Goal: Task Accomplishment & Management: Complete application form

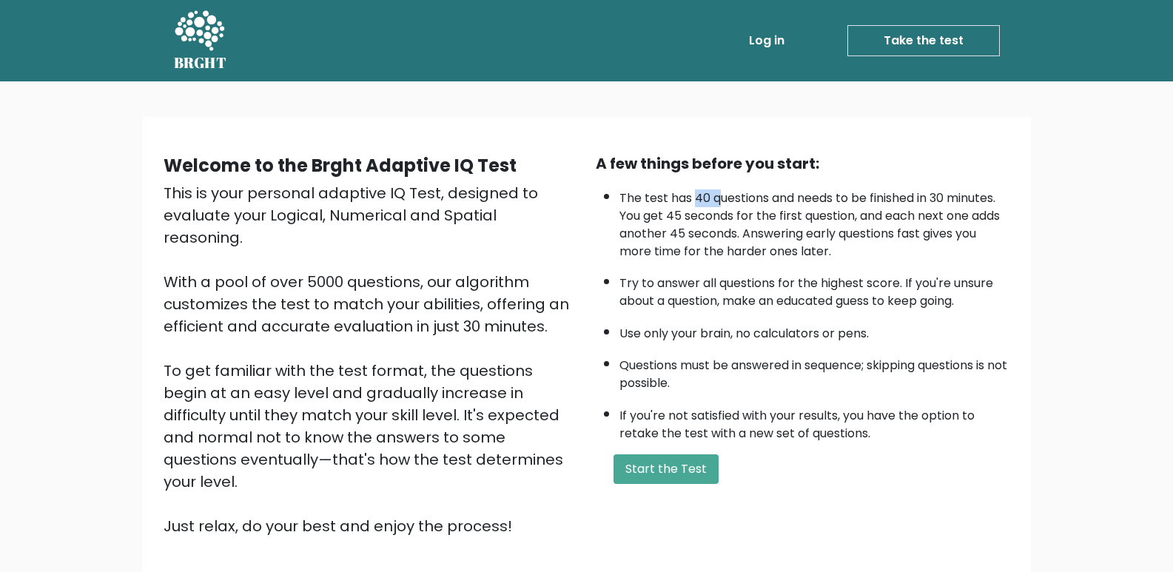
drag, startPoint x: 697, startPoint y: 196, endPoint x: 727, endPoint y: 198, distance: 30.4
click at [721, 199] on li "The test has 40 questions and needs to be finished in 30 minutes. You get 45 se…" at bounding box center [814, 221] width 391 height 78
click at [941, 189] on li "The test has 40 questions and needs to be finished in 30 minutes. You get 45 se…" at bounding box center [814, 221] width 391 height 78
click at [692, 466] on button "Start the Test" at bounding box center [665, 469] width 105 height 30
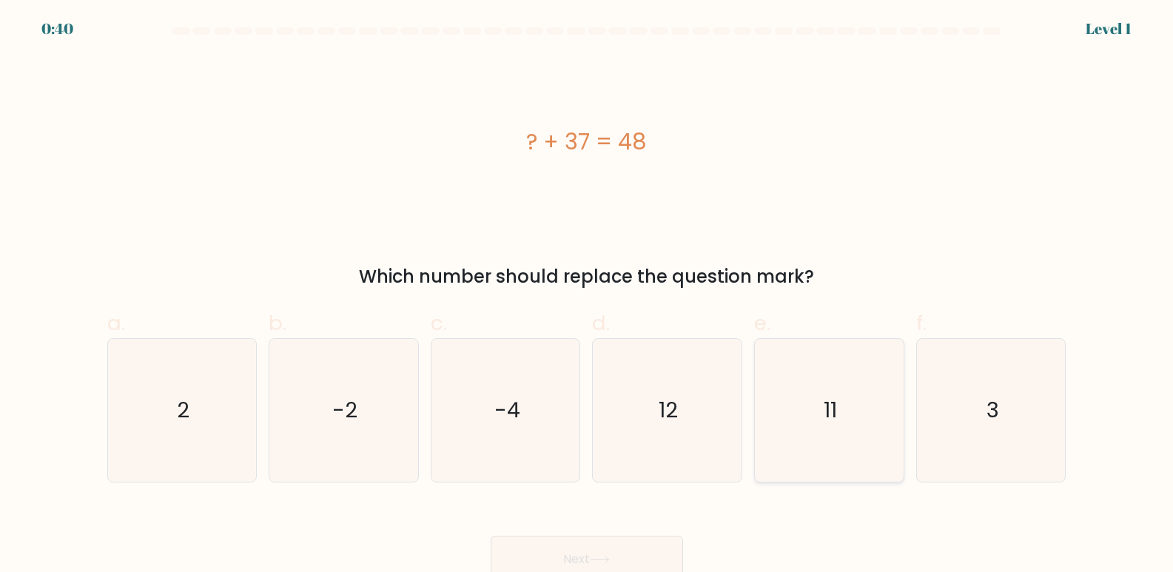
click at [820, 415] on icon "11" at bounding box center [829, 410] width 143 height 143
click at [587, 296] on input "e. 11" at bounding box center [587, 291] width 1 height 10
radio input "true"
click at [637, 544] on button "Next" at bounding box center [586, 559] width 192 height 47
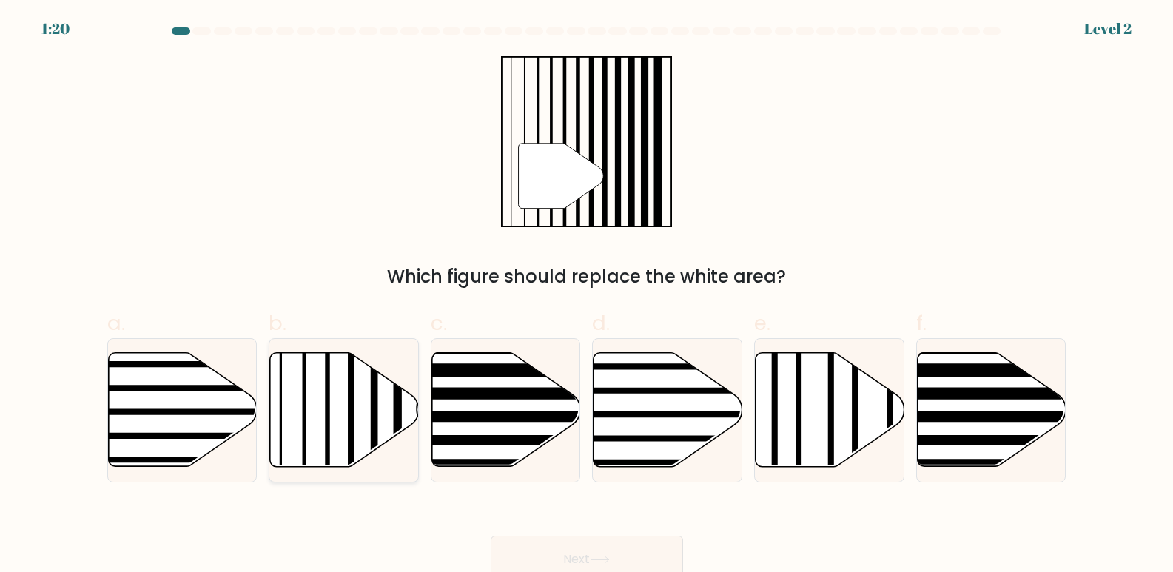
click at [362, 397] on icon at bounding box center [344, 410] width 149 height 114
click at [587, 296] on input "b." at bounding box center [587, 291] width 1 height 10
radio input "true"
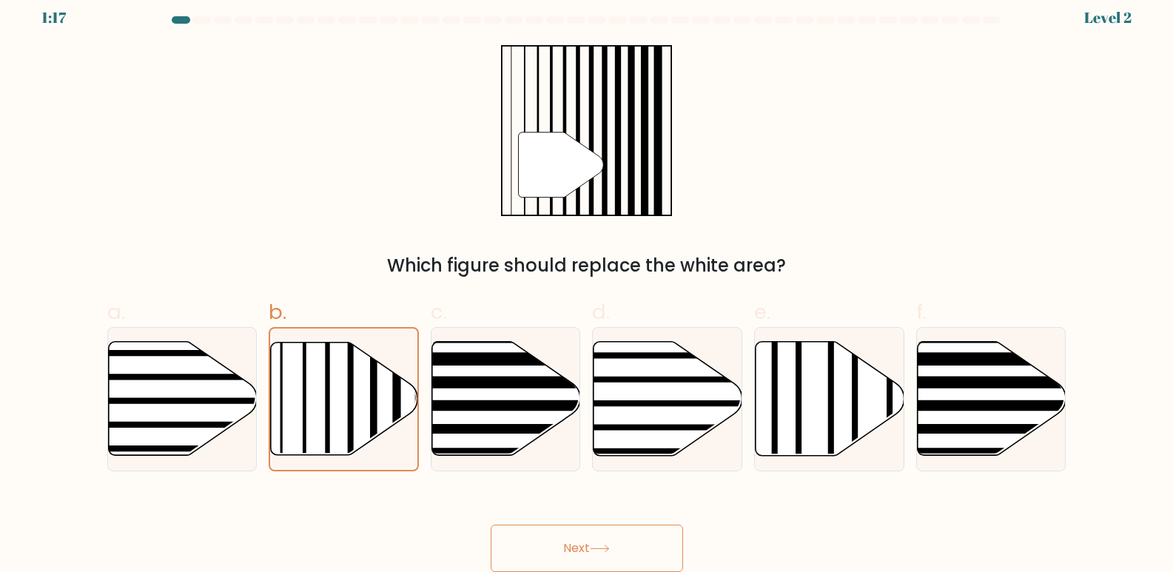
click at [620, 558] on button "Next" at bounding box center [586, 548] width 192 height 47
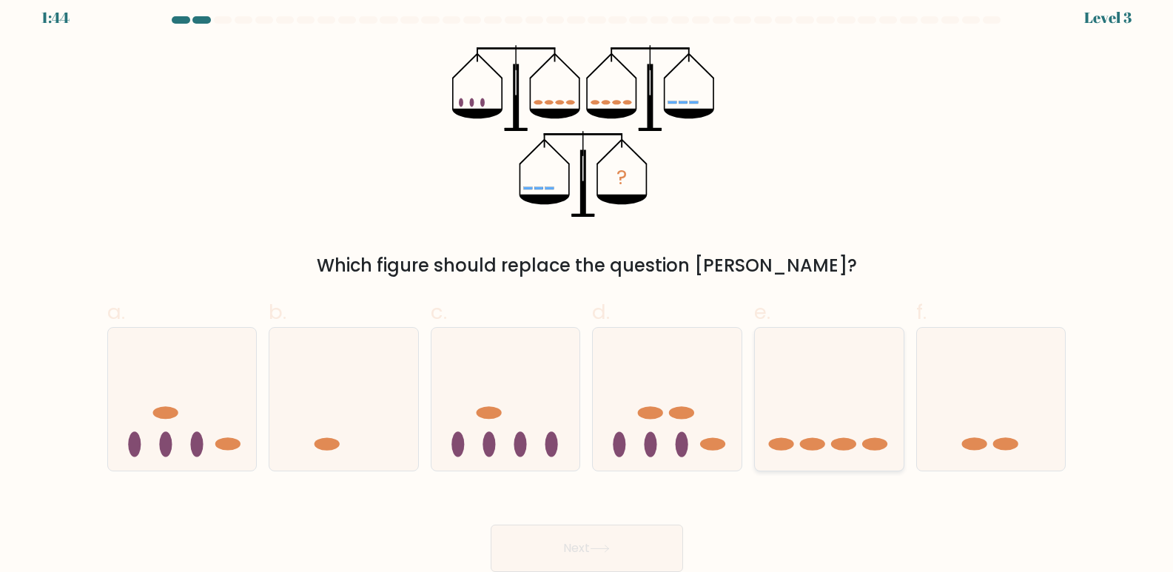
click at [814, 452] on icon at bounding box center [829, 399] width 149 height 123
click at [587, 285] on input "e." at bounding box center [587, 280] width 1 height 10
radio input "true"
click at [599, 543] on button "Next" at bounding box center [586, 548] width 192 height 47
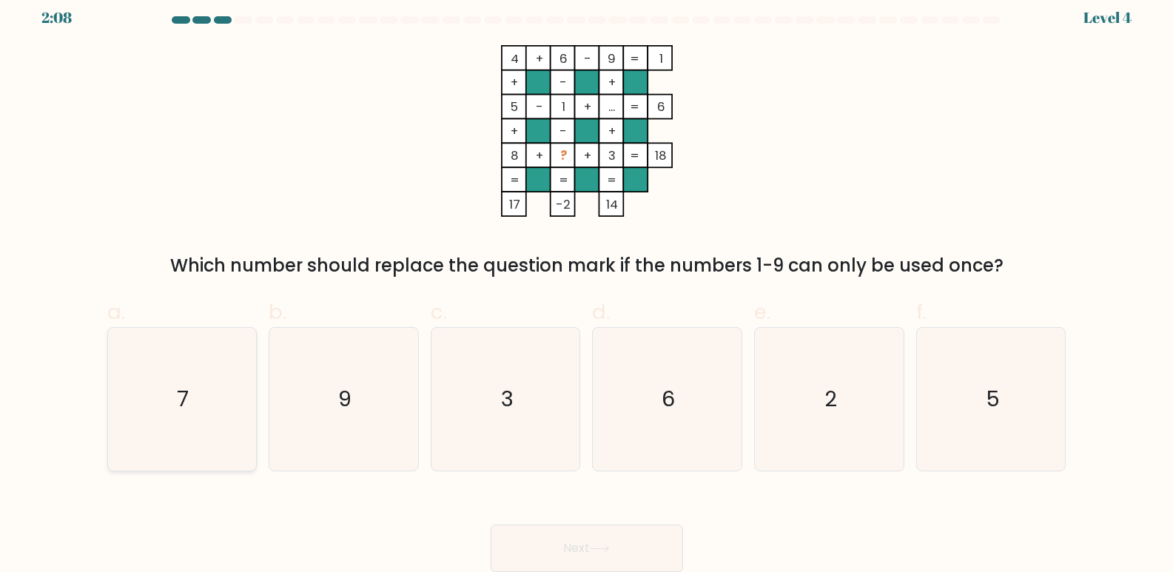
click at [180, 354] on icon "7" at bounding box center [181, 399] width 143 height 143
click at [587, 285] on input "a. 7" at bounding box center [587, 280] width 1 height 10
radio input "true"
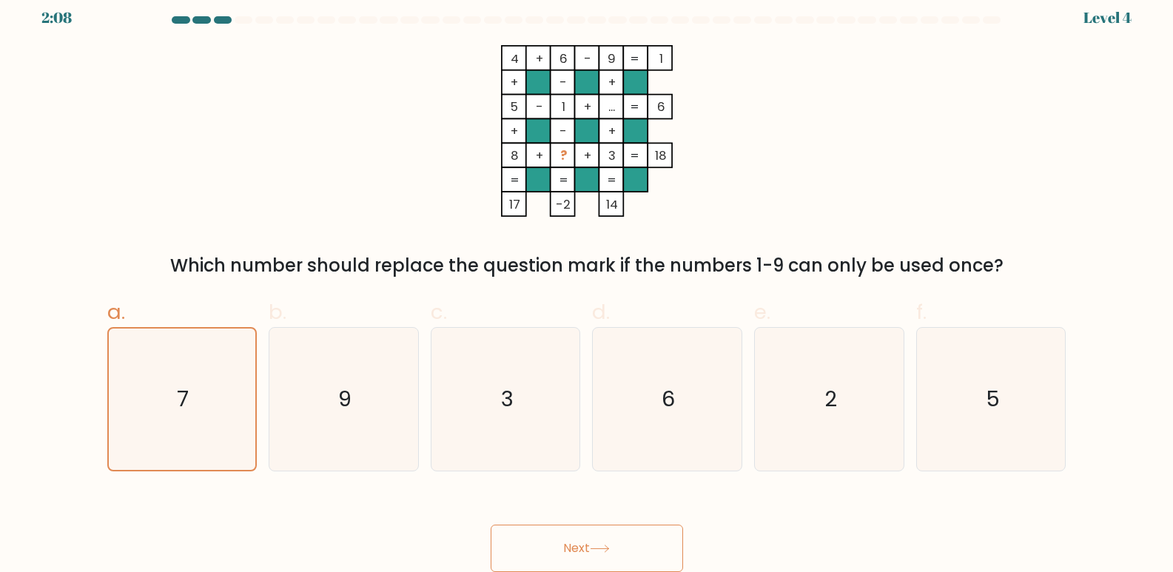
click at [643, 555] on button "Next" at bounding box center [586, 548] width 192 height 47
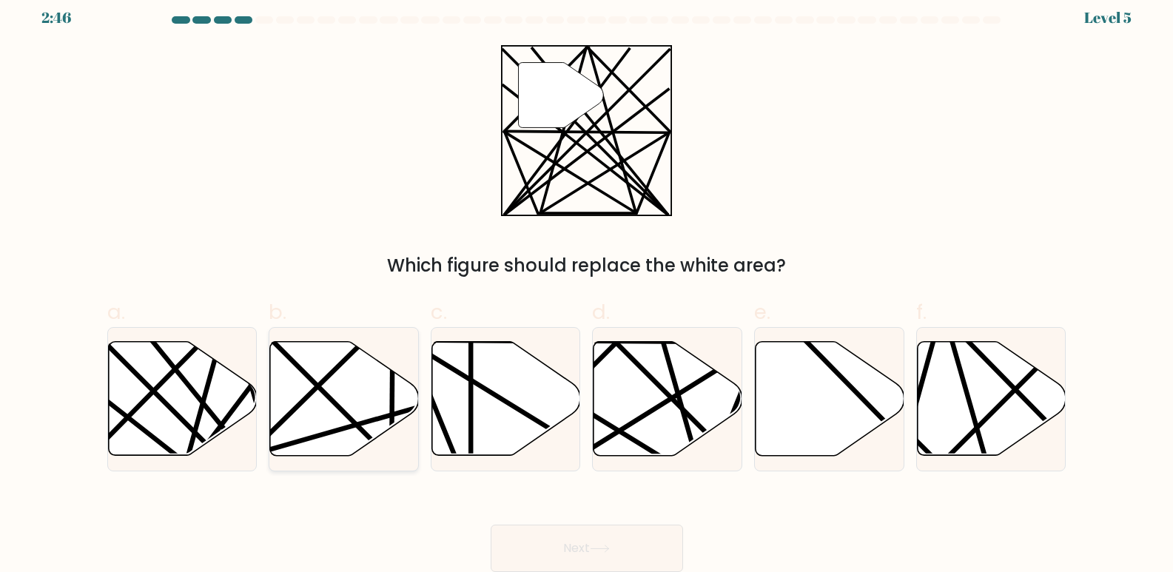
click at [377, 381] on icon at bounding box center [344, 399] width 149 height 114
click at [587, 285] on input "b." at bounding box center [587, 280] width 1 height 10
radio input "true"
click at [203, 404] on line at bounding box center [251, 461] width 240 height 293
click at [587, 285] on input "a." at bounding box center [587, 280] width 1 height 10
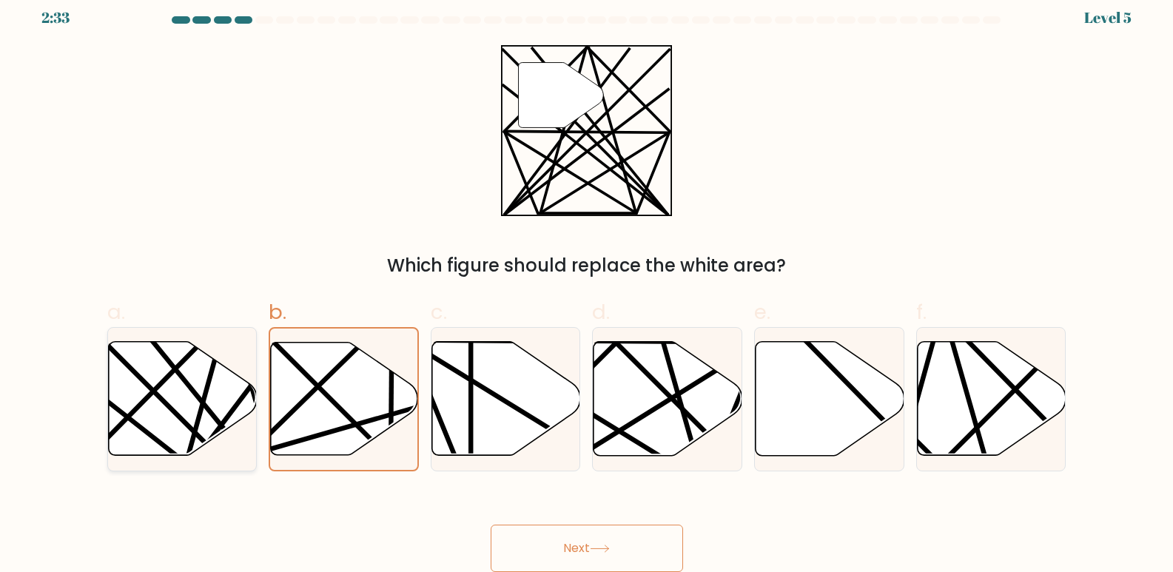
radio input "true"
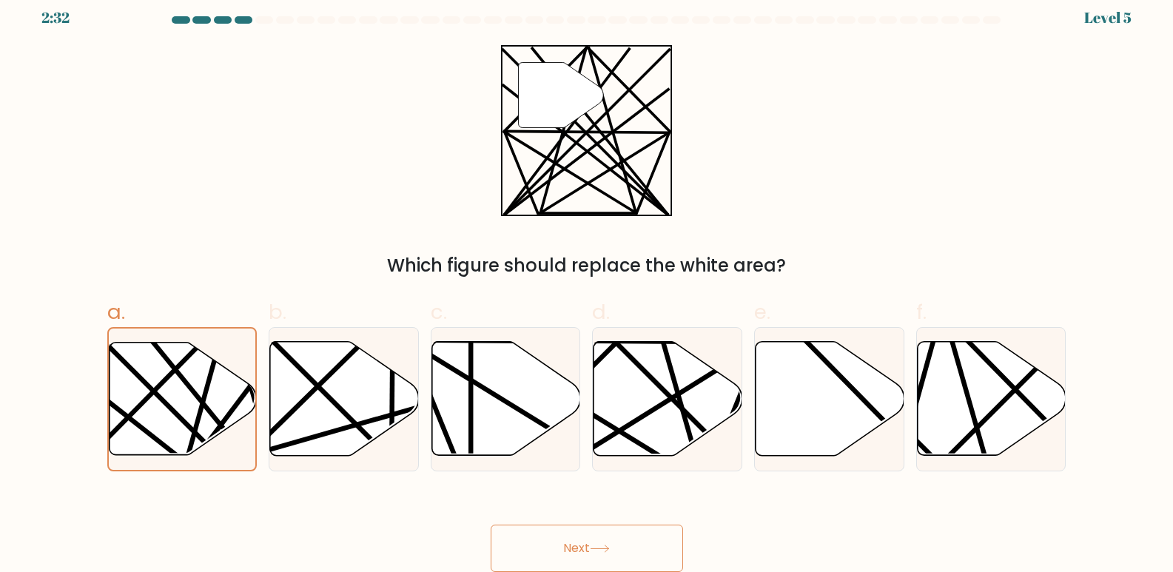
click at [593, 547] on button "Next" at bounding box center [586, 548] width 192 height 47
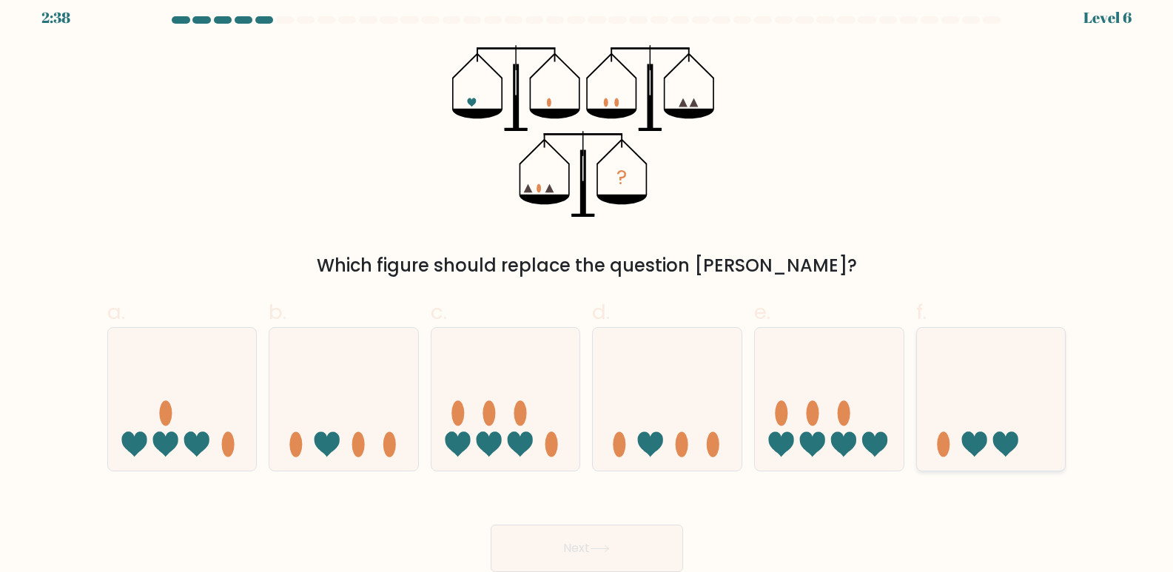
click at [991, 430] on icon at bounding box center [991, 399] width 149 height 123
click at [587, 285] on input "f." at bounding box center [587, 280] width 1 height 10
radio input "true"
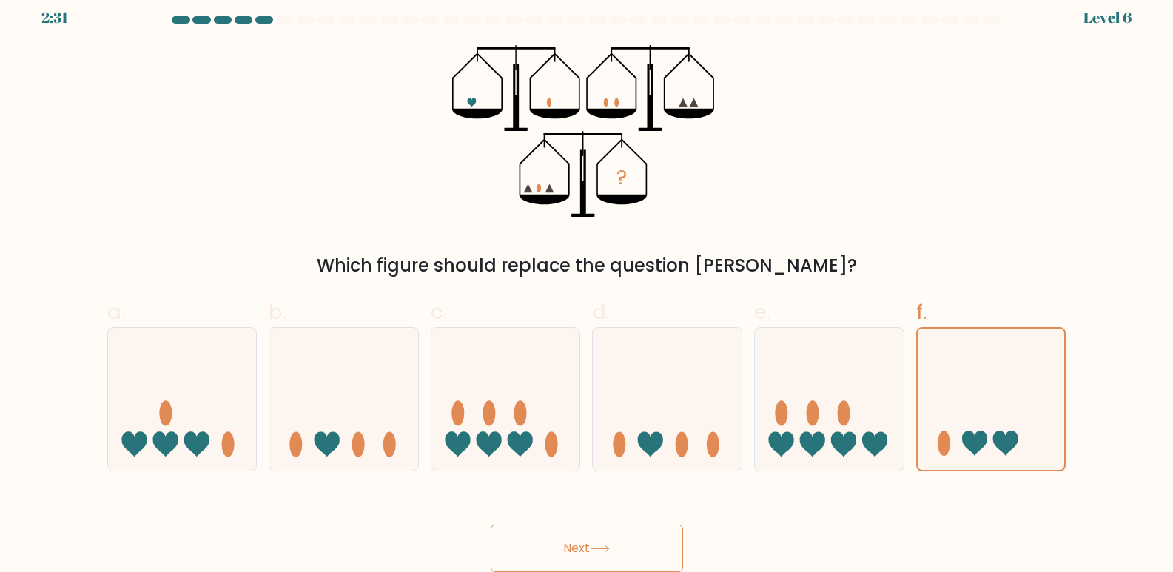
click at [634, 542] on button "Next" at bounding box center [586, 548] width 192 height 47
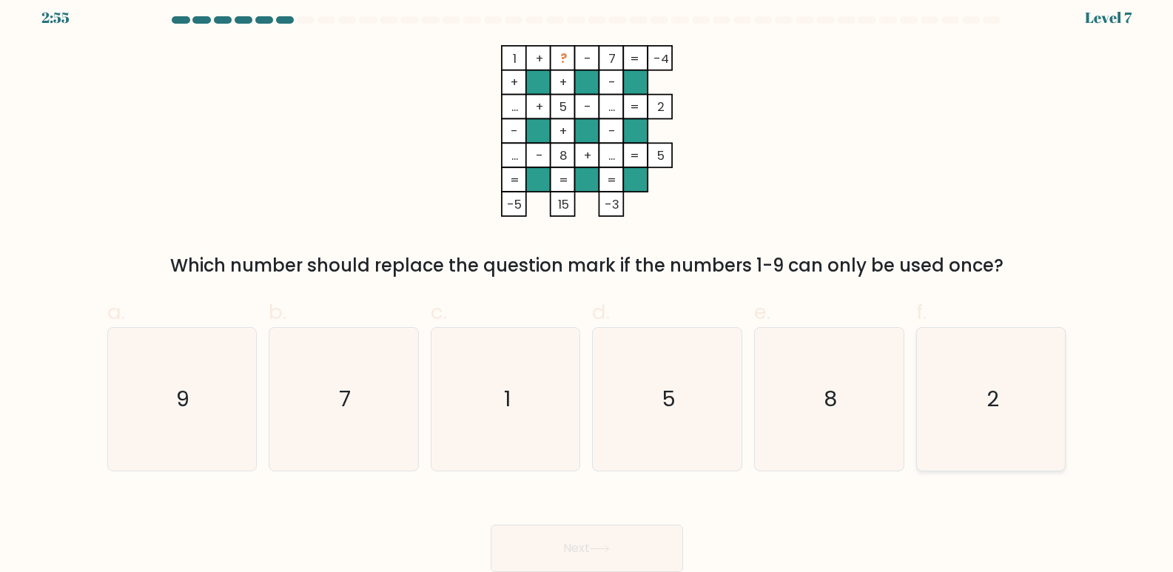
click at [961, 382] on icon "2" at bounding box center [991, 399] width 143 height 143
click at [587, 285] on input "f. 2" at bounding box center [587, 280] width 1 height 10
radio input "true"
click at [637, 556] on button "Next" at bounding box center [586, 548] width 192 height 47
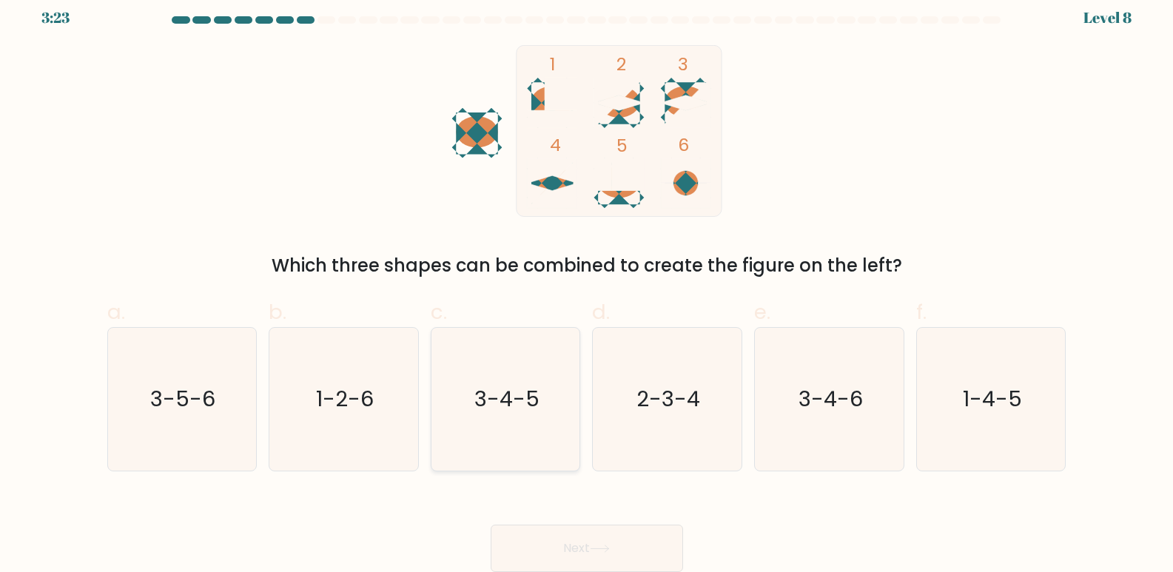
click at [525, 408] on text "3-4-5" at bounding box center [506, 400] width 65 height 30
click at [587, 285] on input "c. 3-4-5" at bounding box center [587, 280] width 1 height 10
radio input "true"
click at [624, 544] on button "Next" at bounding box center [586, 548] width 192 height 47
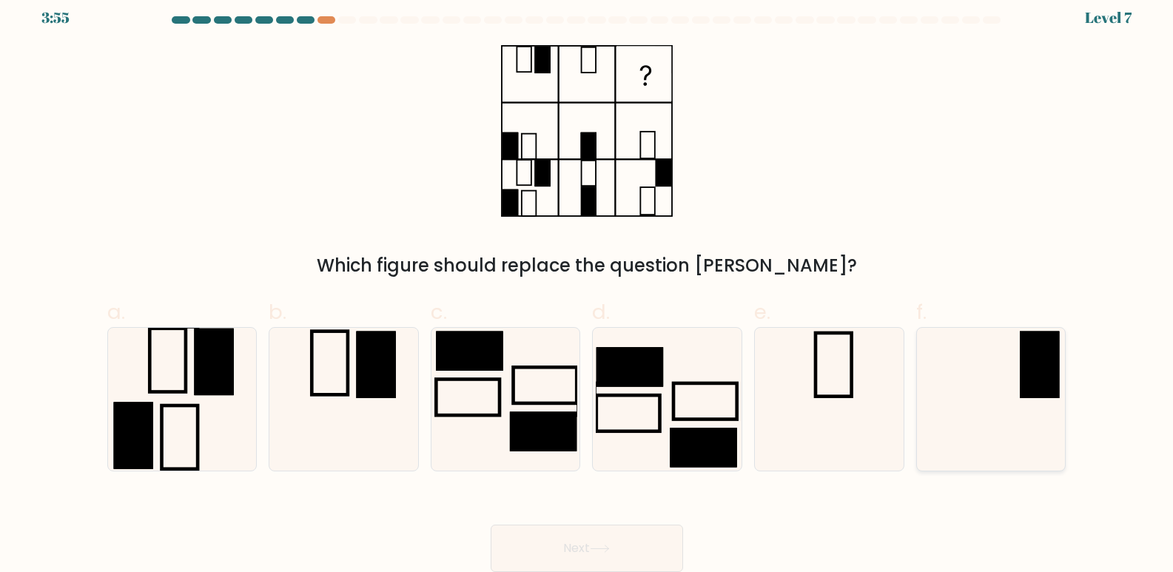
click at [1036, 370] on rect at bounding box center [1038, 364] width 39 height 67
click at [587, 285] on input "f." at bounding box center [587, 280] width 1 height 10
radio input "true"
click at [658, 530] on button "Next" at bounding box center [586, 548] width 192 height 47
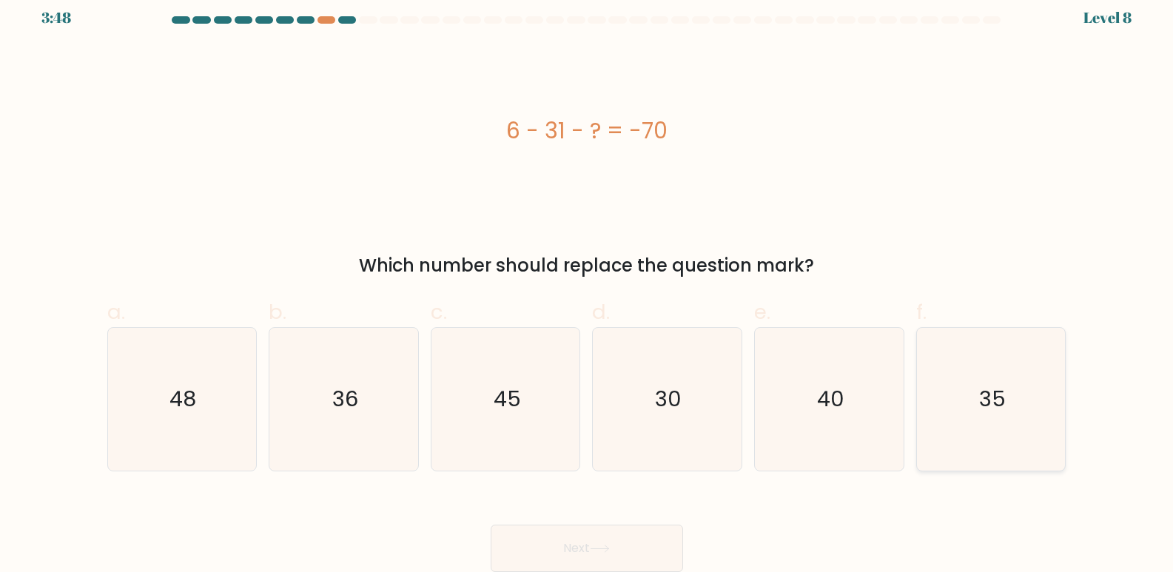
click at [983, 412] on text "35" at bounding box center [992, 400] width 27 height 30
click at [587, 285] on input "f. 35" at bounding box center [587, 280] width 1 height 10
radio input "true"
click at [493, 428] on icon "45" at bounding box center [505, 399] width 143 height 143
click at [587, 285] on input "c. 45" at bounding box center [587, 280] width 1 height 10
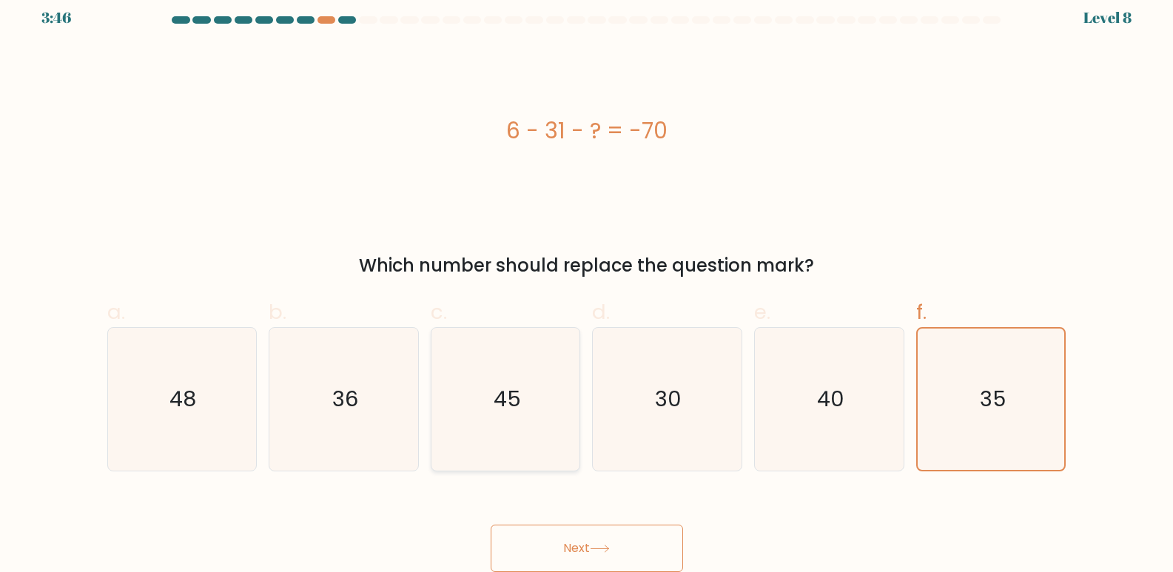
radio input "true"
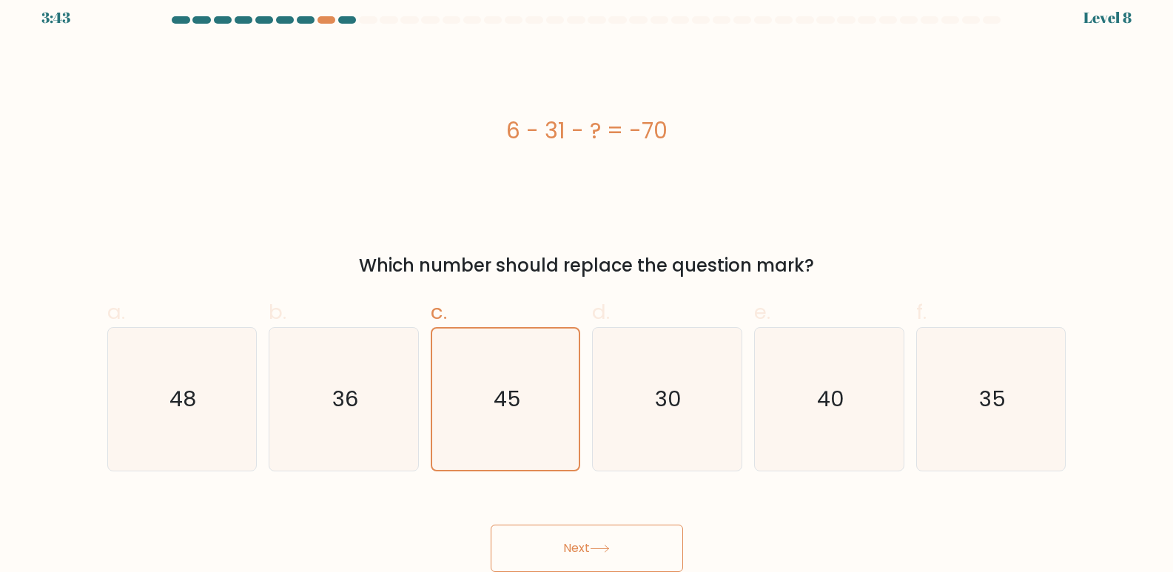
click at [606, 543] on button "Next" at bounding box center [586, 548] width 192 height 47
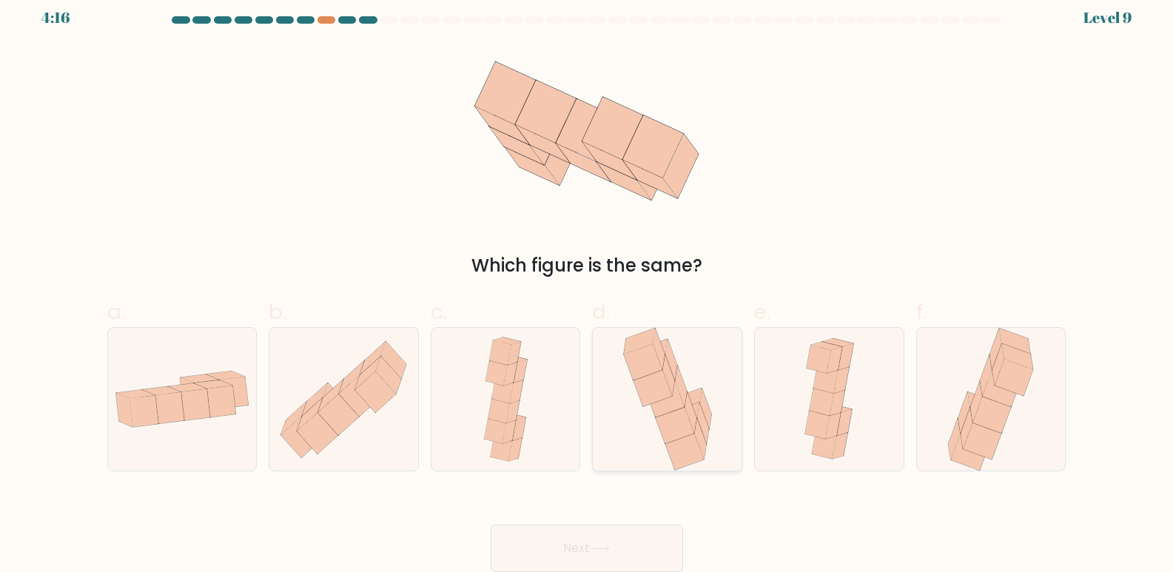
click at [670, 433] on icon at bounding box center [674, 426] width 38 height 36
click at [587, 285] on input "d." at bounding box center [587, 280] width 1 height 10
radio input "true"
click at [661, 549] on button "Next" at bounding box center [586, 548] width 192 height 47
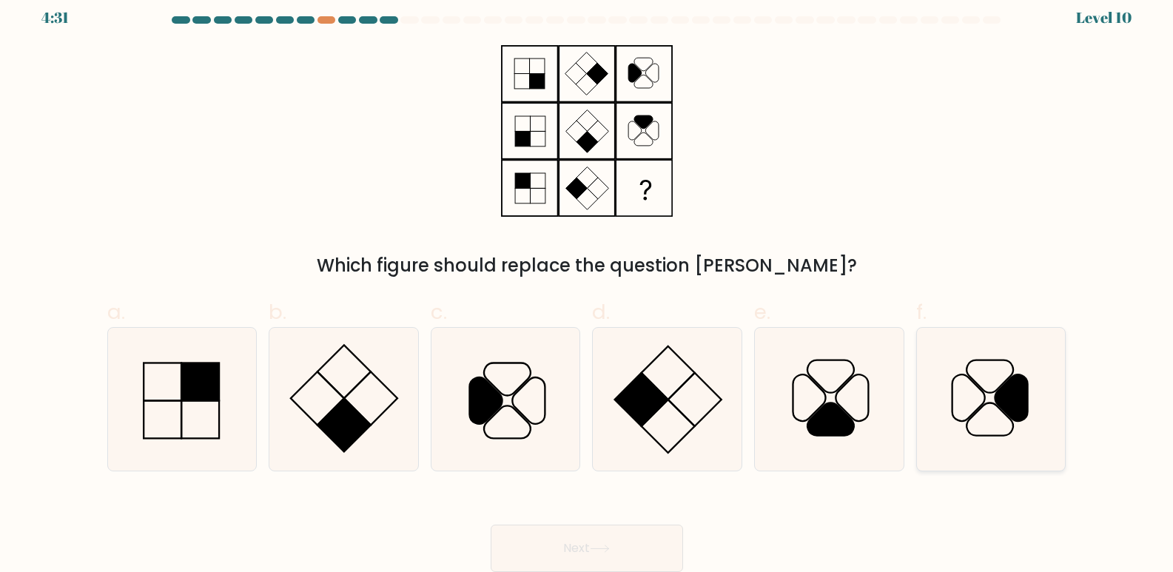
click at [943, 409] on icon at bounding box center [991, 399] width 143 height 143
click at [587, 285] on input "f." at bounding box center [587, 280] width 1 height 10
radio input "true"
click at [607, 527] on button "Next" at bounding box center [586, 548] width 192 height 47
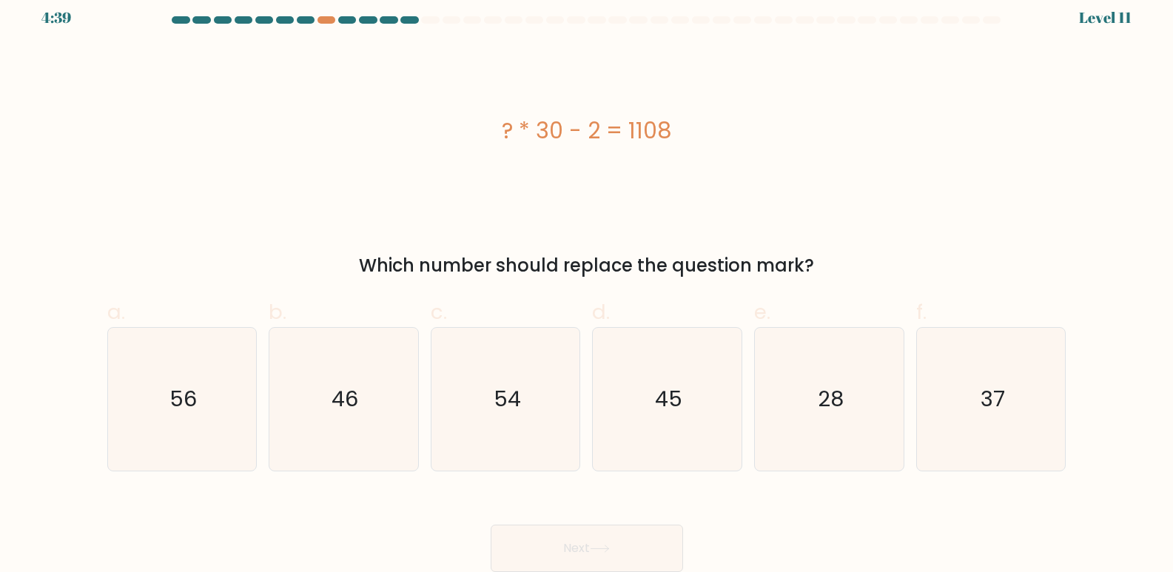
drag, startPoint x: 821, startPoint y: 106, endPoint x: 840, endPoint y: 167, distance: 64.1
click at [840, 167] on div "? * 30 - 2 = 1108" at bounding box center [586, 131] width 959 height 172
click at [215, 420] on icon "56" at bounding box center [181, 399] width 143 height 143
click at [587, 285] on input "a. 56" at bounding box center [587, 280] width 1 height 10
radio input "true"
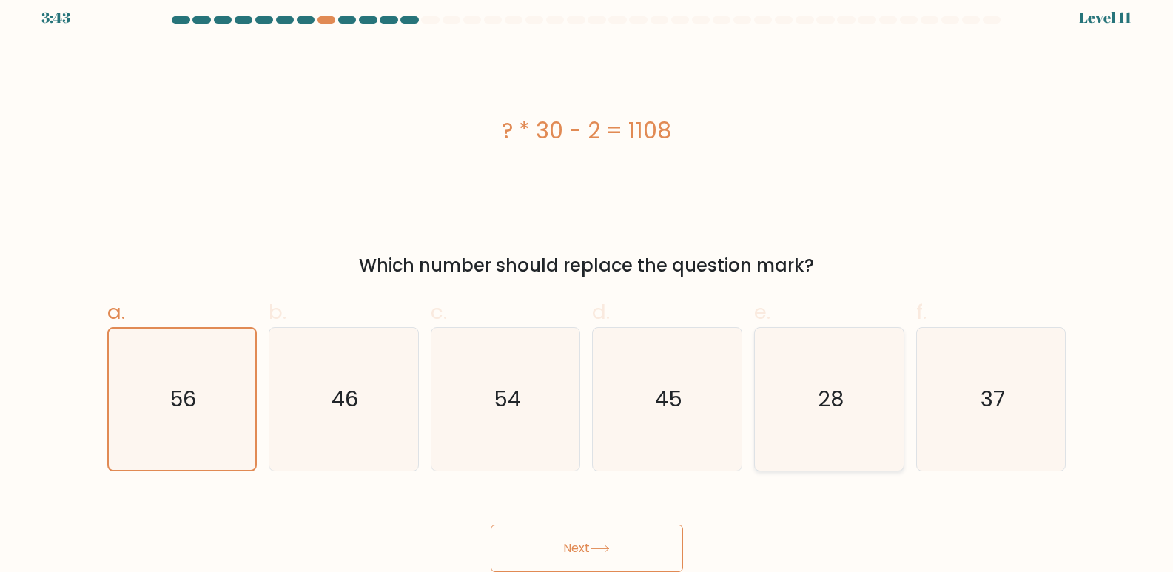
click at [866, 401] on icon "28" at bounding box center [829, 399] width 143 height 143
click at [587, 285] on input "e. 28" at bounding box center [587, 280] width 1 height 10
radio input "true"
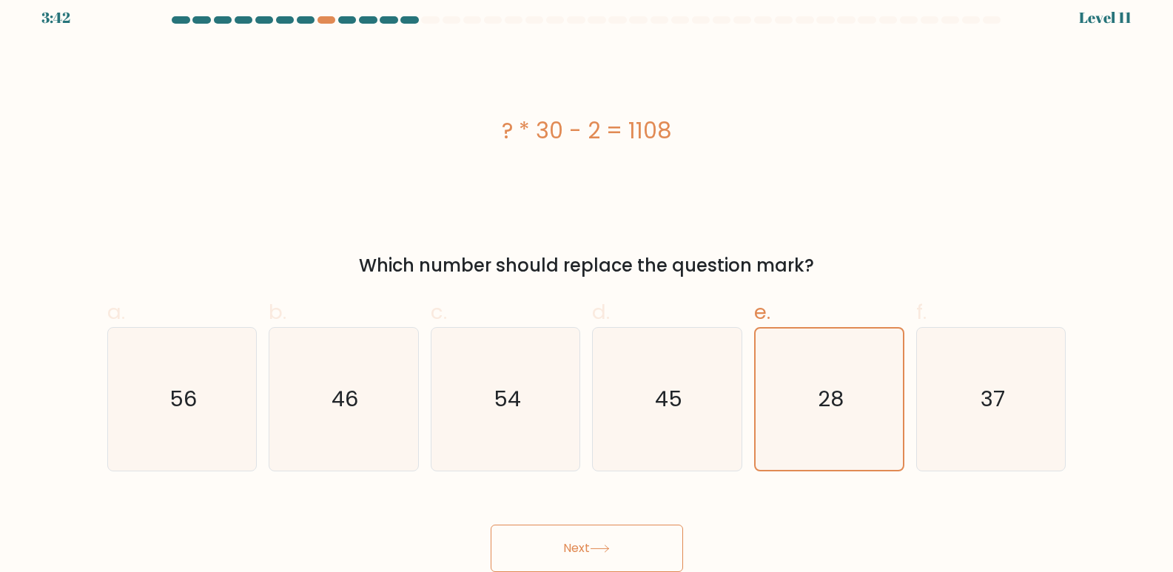
click at [643, 529] on button "Next" at bounding box center [586, 548] width 192 height 47
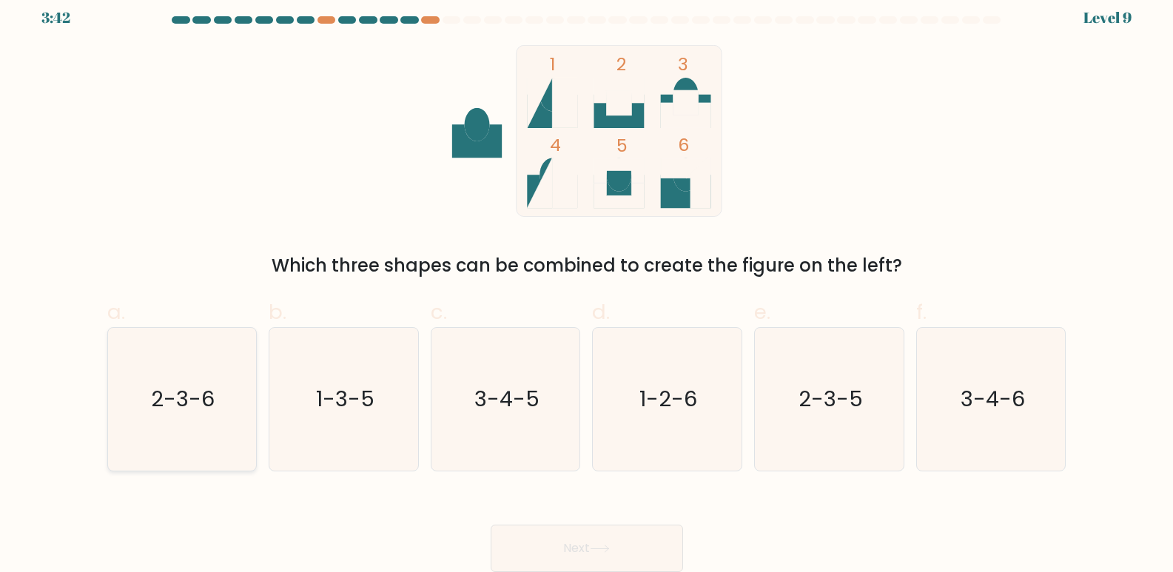
click at [147, 439] on icon "2-3-6" at bounding box center [181, 399] width 143 height 143
click at [587, 285] on input "a. 2-3-6" at bounding box center [587, 280] width 1 height 10
radio input "true"
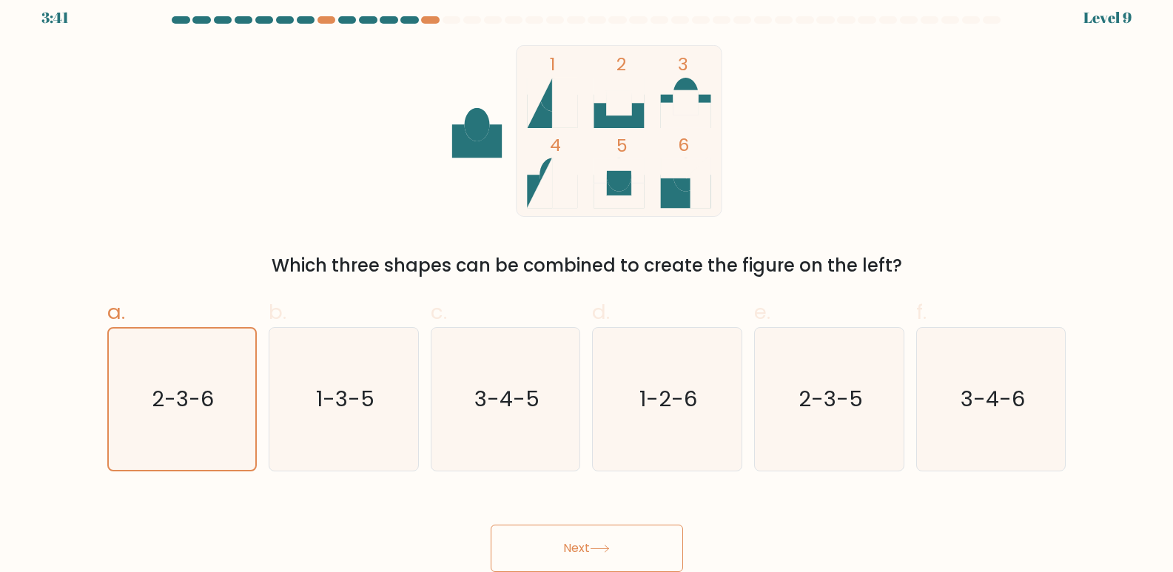
click at [555, 548] on button "Next" at bounding box center [586, 548] width 192 height 47
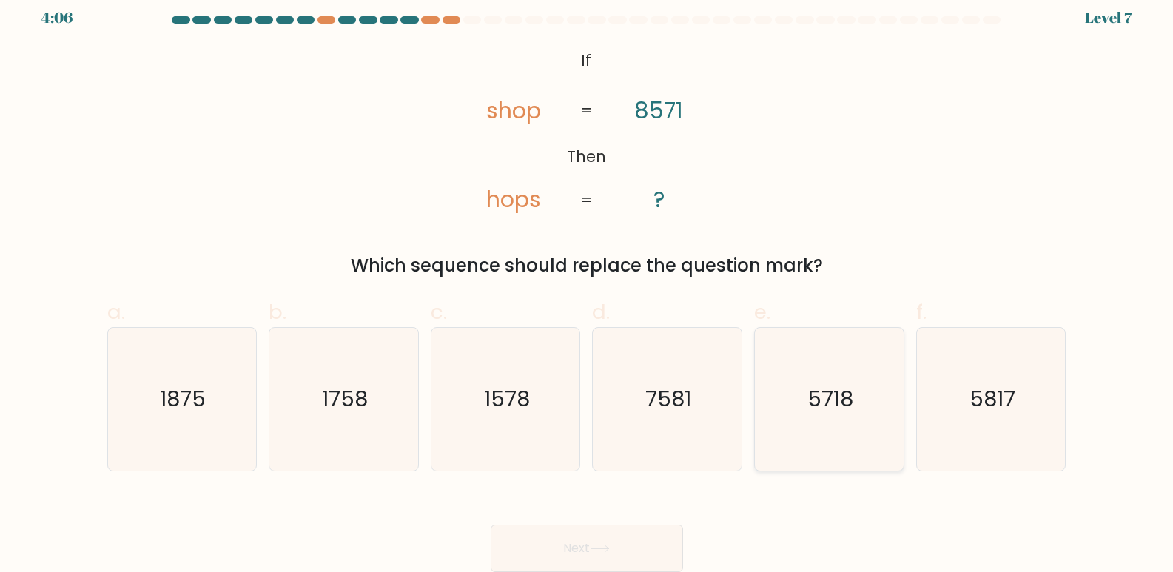
click at [839, 426] on icon "5718" at bounding box center [829, 399] width 143 height 143
click at [587, 285] on input "e. 5718" at bounding box center [587, 280] width 1 height 10
radio input "true"
click at [581, 539] on button "Next" at bounding box center [586, 548] width 192 height 47
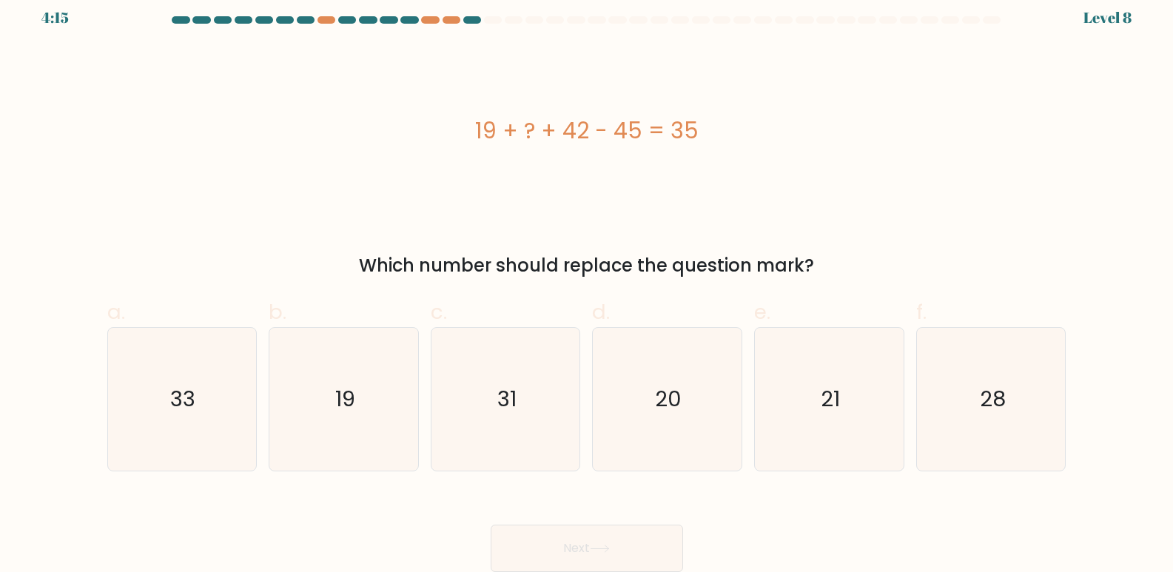
click at [590, 214] on div "19 + ? + 42 - 45 = 35" at bounding box center [586, 131] width 959 height 172
click at [369, 408] on icon "19" at bounding box center [343, 399] width 143 height 143
click at [587, 285] on input "b. 19" at bounding box center [587, 280] width 1 height 10
radio input "true"
click at [629, 559] on button "Next" at bounding box center [586, 548] width 192 height 47
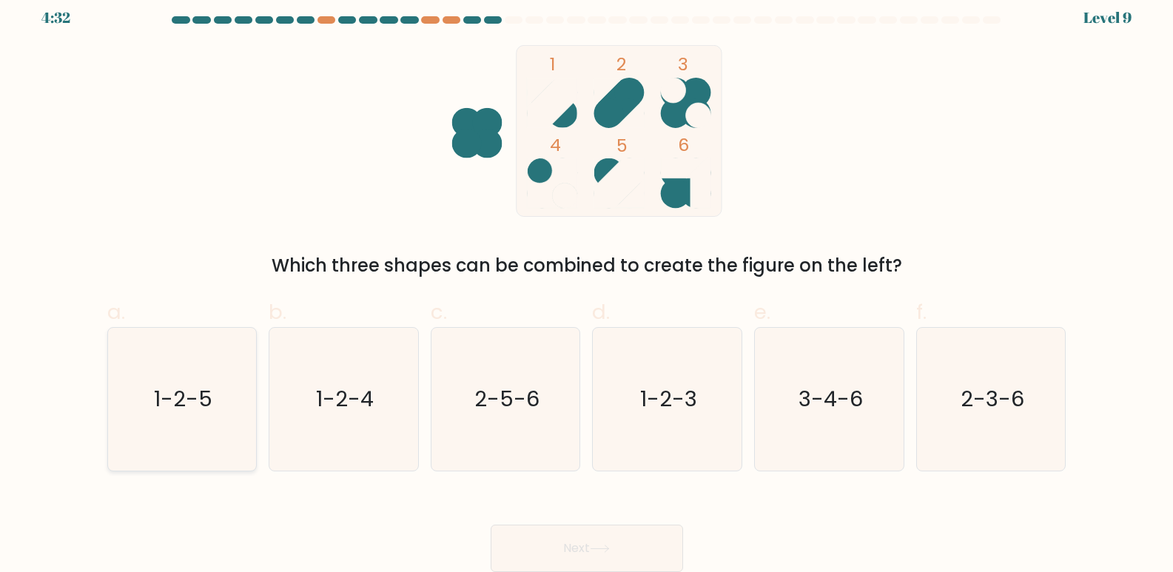
click at [166, 424] on icon "1-2-5" at bounding box center [181, 399] width 143 height 143
click at [587, 285] on input "a. 1-2-5" at bounding box center [587, 280] width 1 height 10
radio input "true"
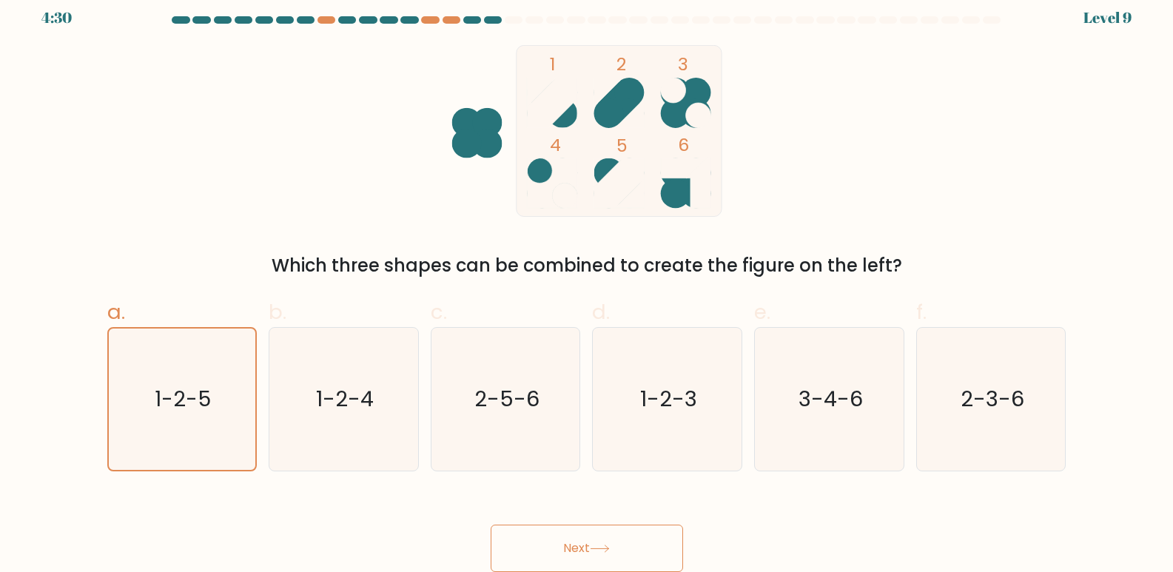
click at [607, 549] on icon at bounding box center [599, 548] width 18 height 7
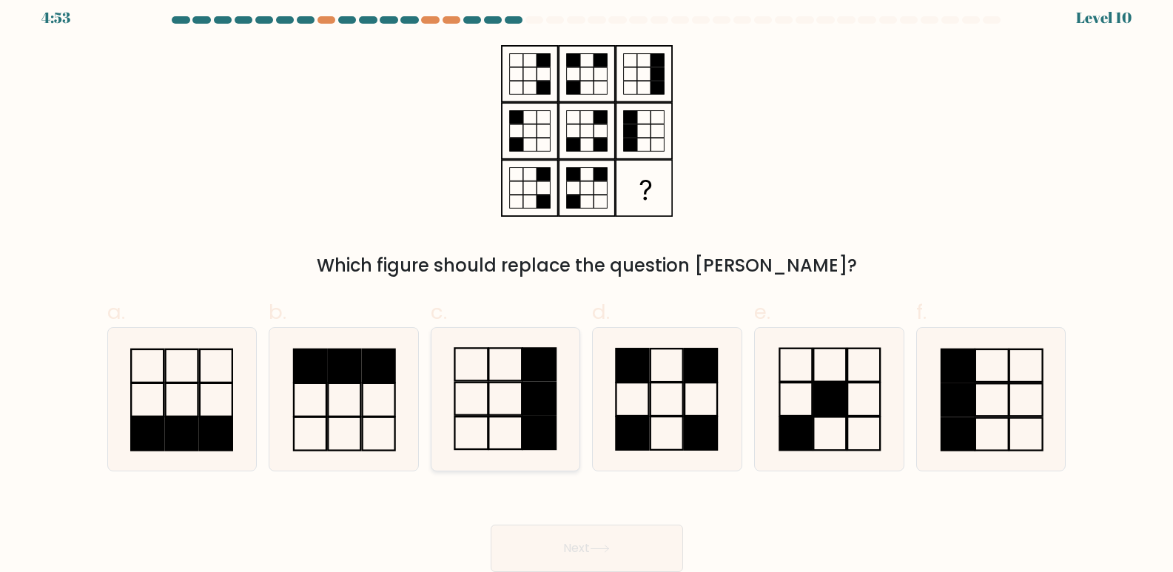
click at [496, 414] on rect at bounding box center [504, 398] width 33 height 33
click at [587, 285] on input "c." at bounding box center [587, 280] width 1 height 10
radio input "true"
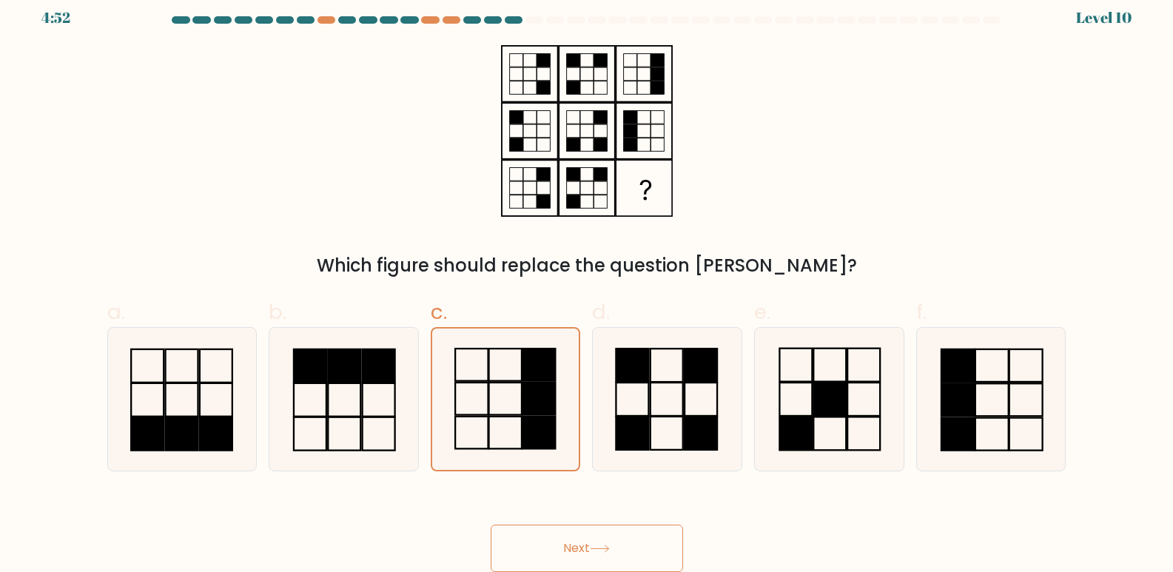
click at [647, 535] on button "Next" at bounding box center [586, 548] width 192 height 47
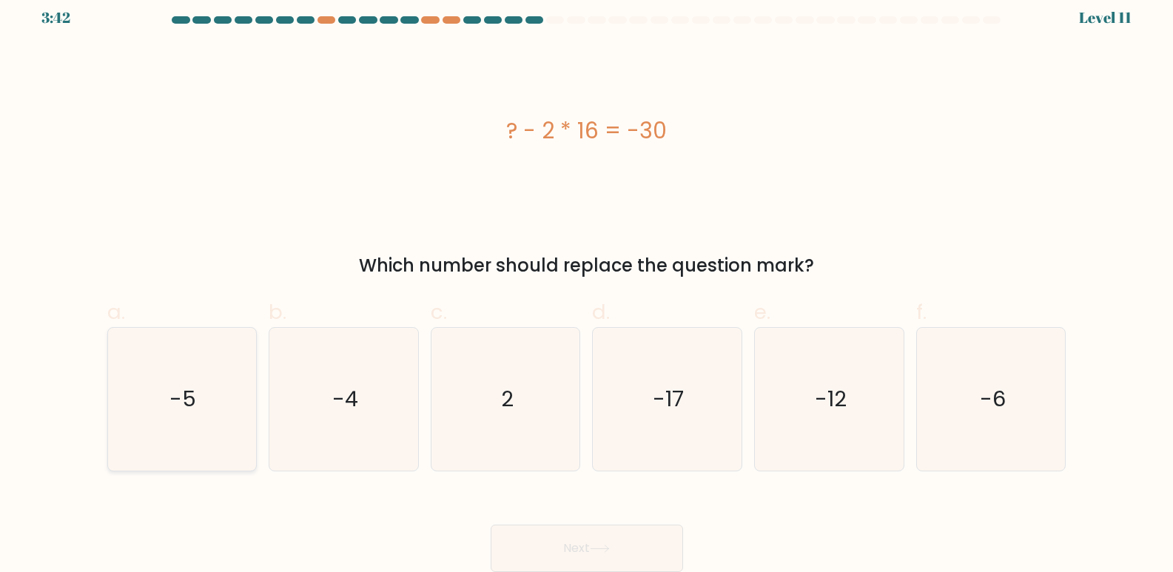
drag, startPoint x: 240, startPoint y: 389, endPoint x: 233, endPoint y: 394, distance: 8.4
click at [233, 394] on icon "-5" at bounding box center [181, 399] width 143 height 143
click at [587, 285] on input "a. -5" at bounding box center [587, 280] width 1 height 10
radio input "true"
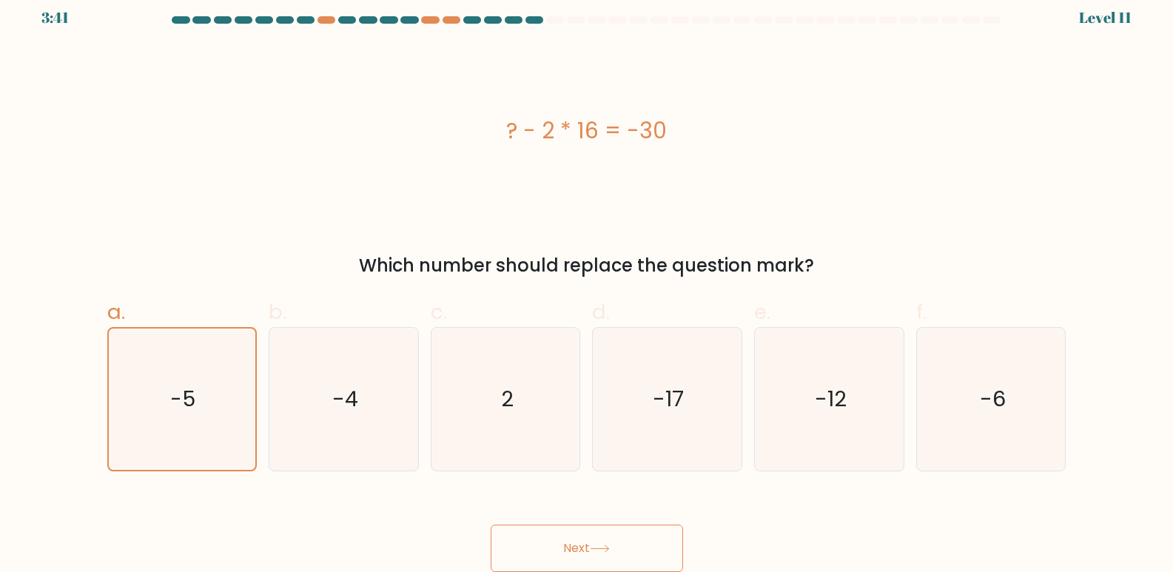
click at [564, 536] on button "Next" at bounding box center [586, 548] width 192 height 47
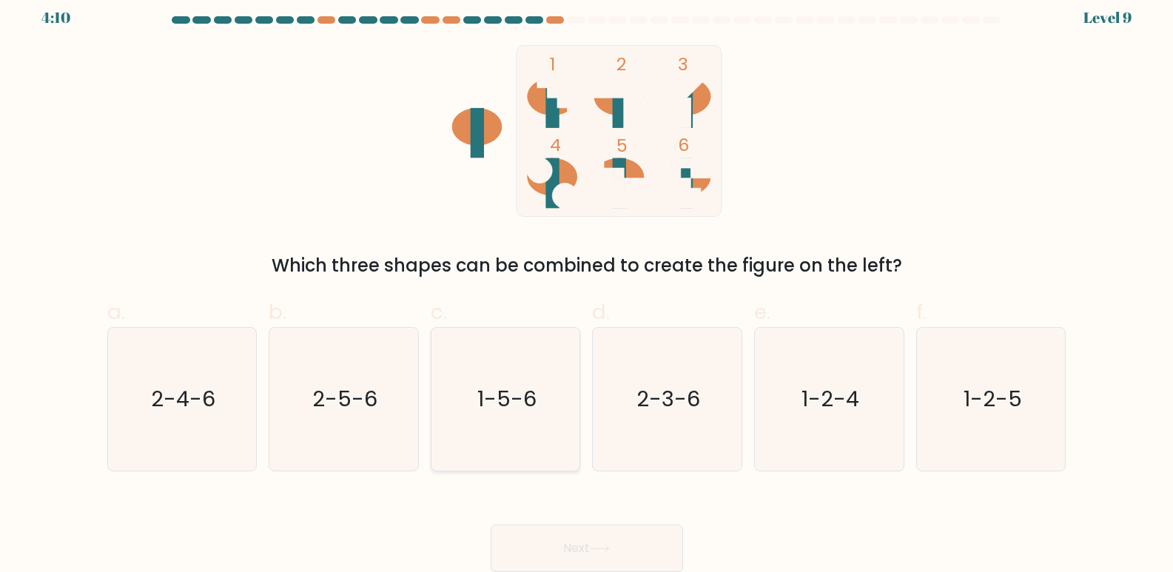
click at [479, 422] on icon "1-5-6" at bounding box center [505, 399] width 143 height 143
click at [587, 285] on input "c. 1-5-6" at bounding box center [587, 280] width 1 height 10
radio input "true"
click at [596, 550] on icon at bounding box center [600, 548] width 20 height 8
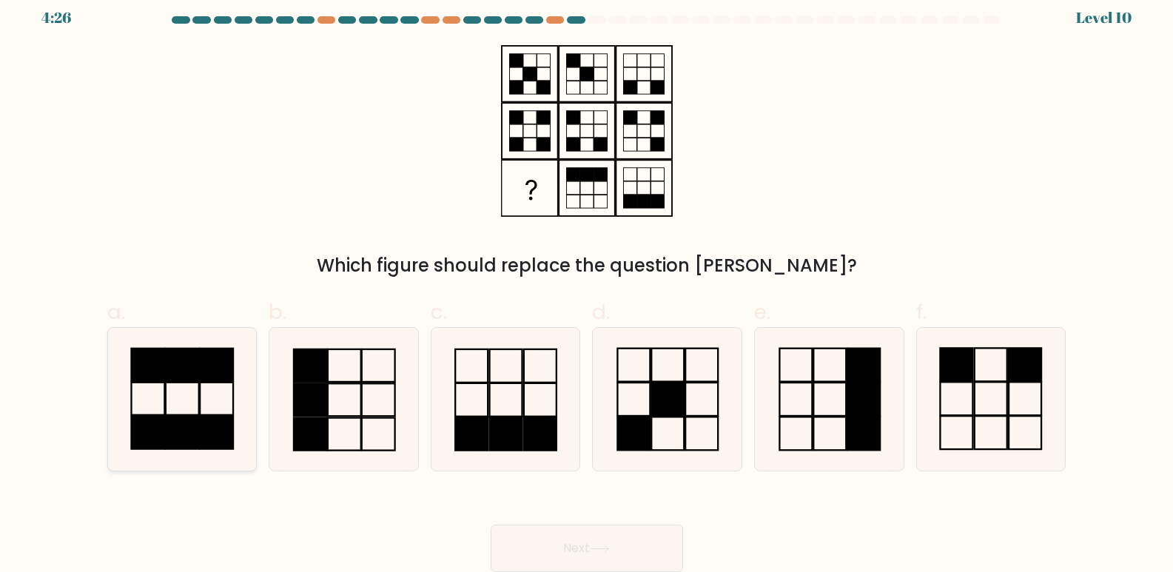
click at [216, 384] on icon at bounding box center [181, 399] width 143 height 143
click at [587, 285] on input "a." at bounding box center [587, 280] width 1 height 10
radio input "true"
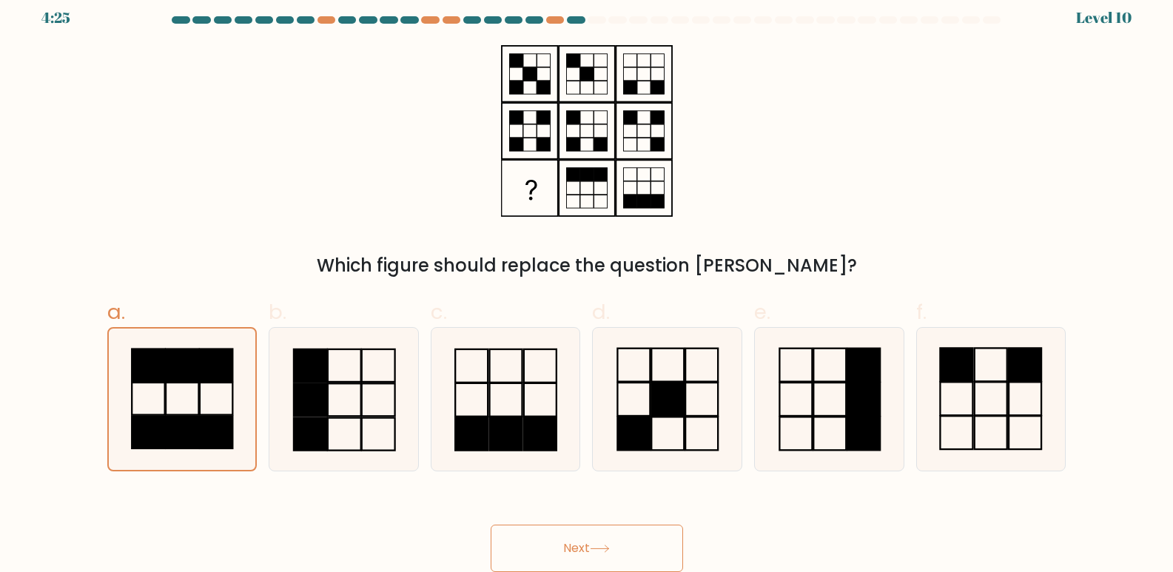
click at [595, 550] on icon at bounding box center [600, 548] width 20 height 8
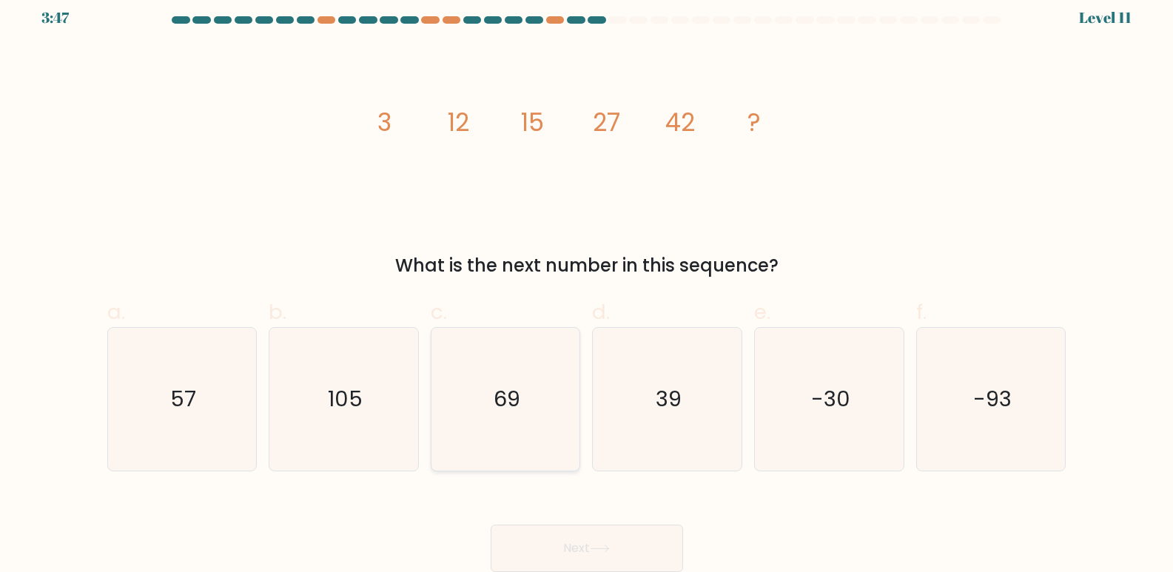
click at [517, 327] on div "69" at bounding box center [506, 399] width 150 height 144
click at [587, 285] on input "c. 69" at bounding box center [587, 280] width 1 height 10
radio input "true"
click at [632, 559] on button "Next" at bounding box center [586, 548] width 192 height 47
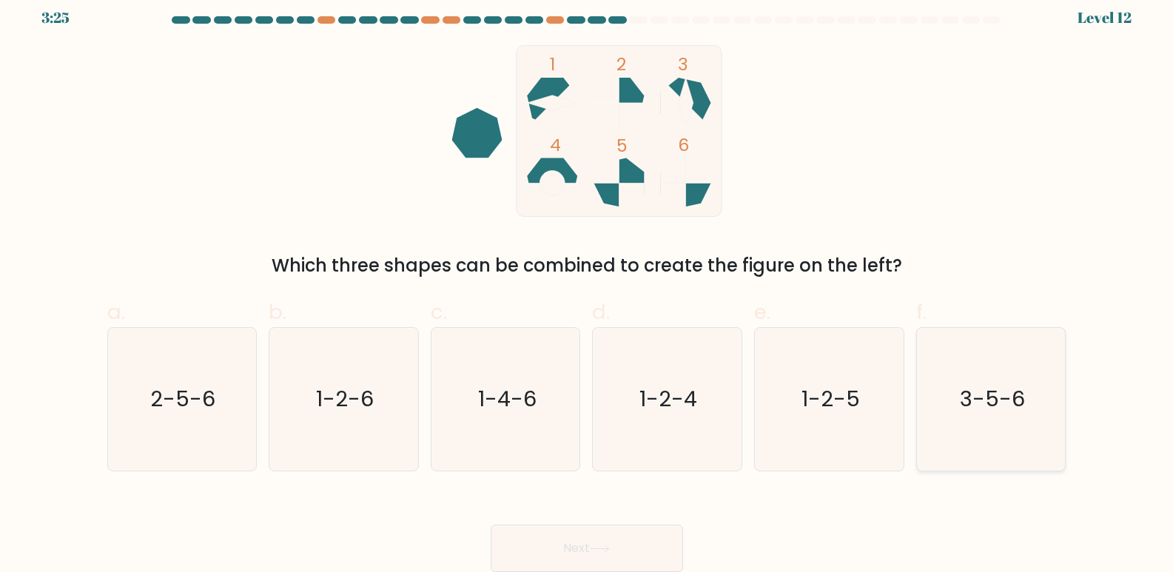
click at [981, 398] on text "3-5-6" at bounding box center [991, 400] width 65 height 30
click at [587, 285] on input "f. 3-5-6" at bounding box center [587, 280] width 1 height 10
radio input "true"
click at [198, 405] on text "2-5-6" at bounding box center [183, 400] width 65 height 30
click at [587, 285] on input "a. 2-5-6" at bounding box center [587, 280] width 1 height 10
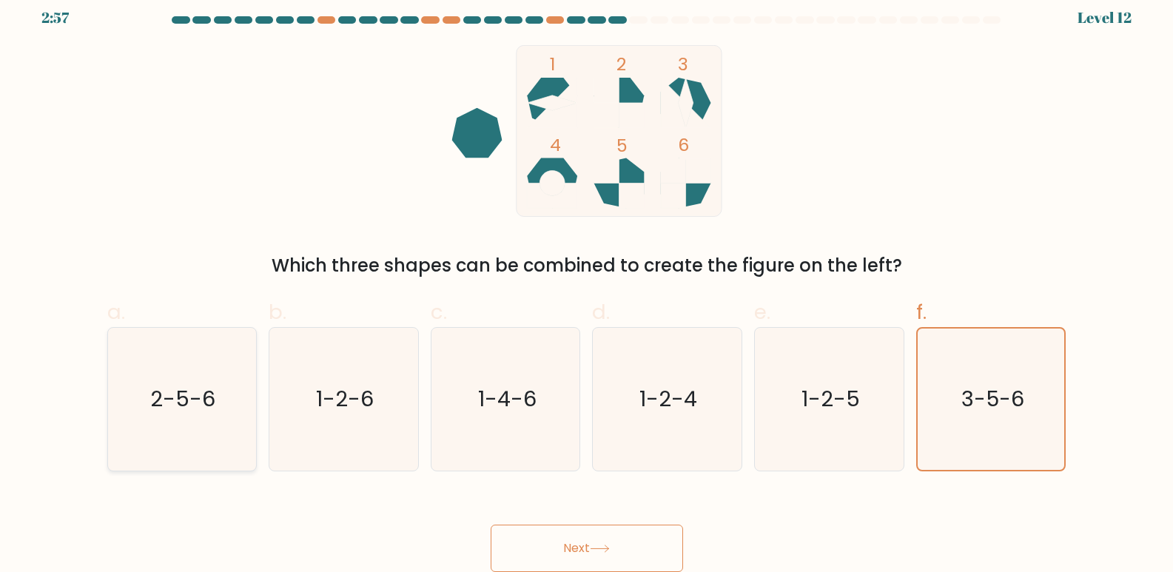
radio input "true"
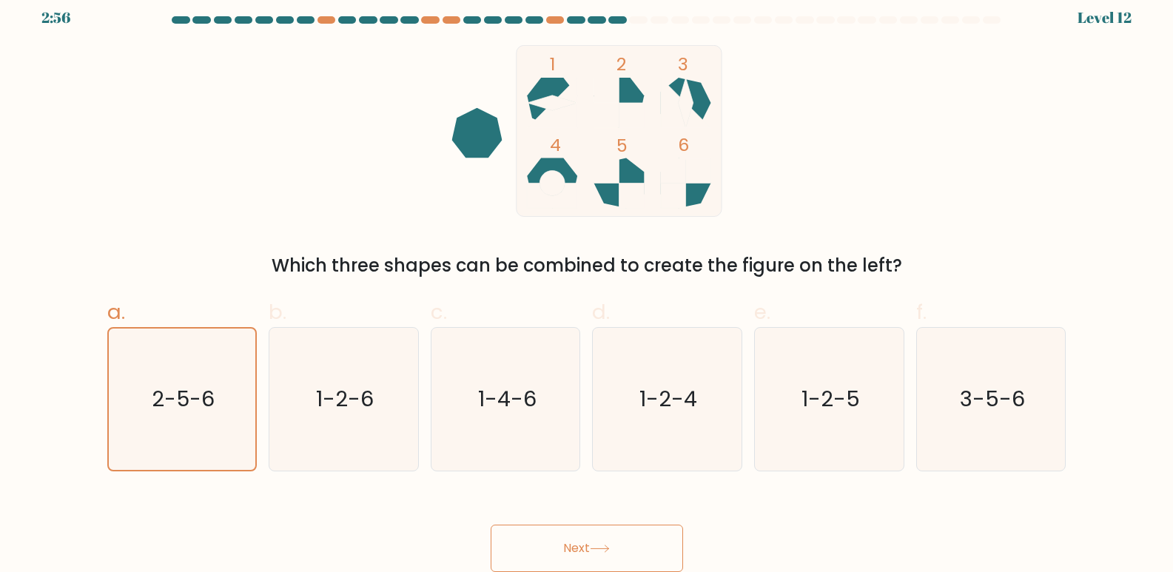
click at [563, 550] on button "Next" at bounding box center [586, 548] width 192 height 47
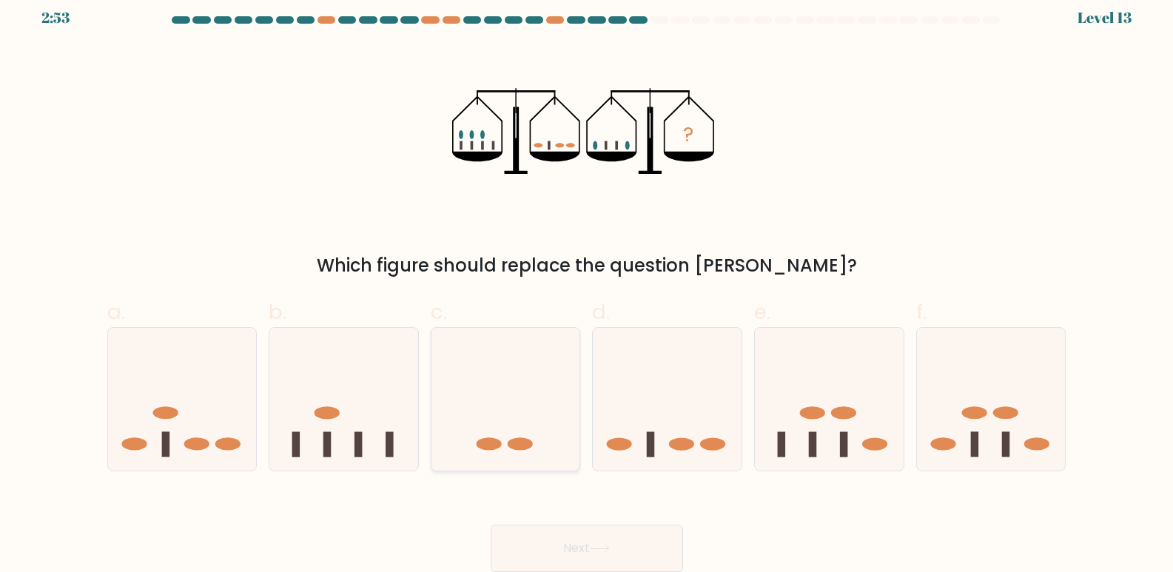
drag, startPoint x: 536, startPoint y: 346, endPoint x: 528, endPoint y: 376, distance: 30.5
click at [535, 347] on icon at bounding box center [505, 399] width 149 height 123
click at [587, 285] on input "c." at bounding box center [587, 280] width 1 height 10
radio input "true"
click at [596, 533] on button "Next" at bounding box center [586, 548] width 192 height 47
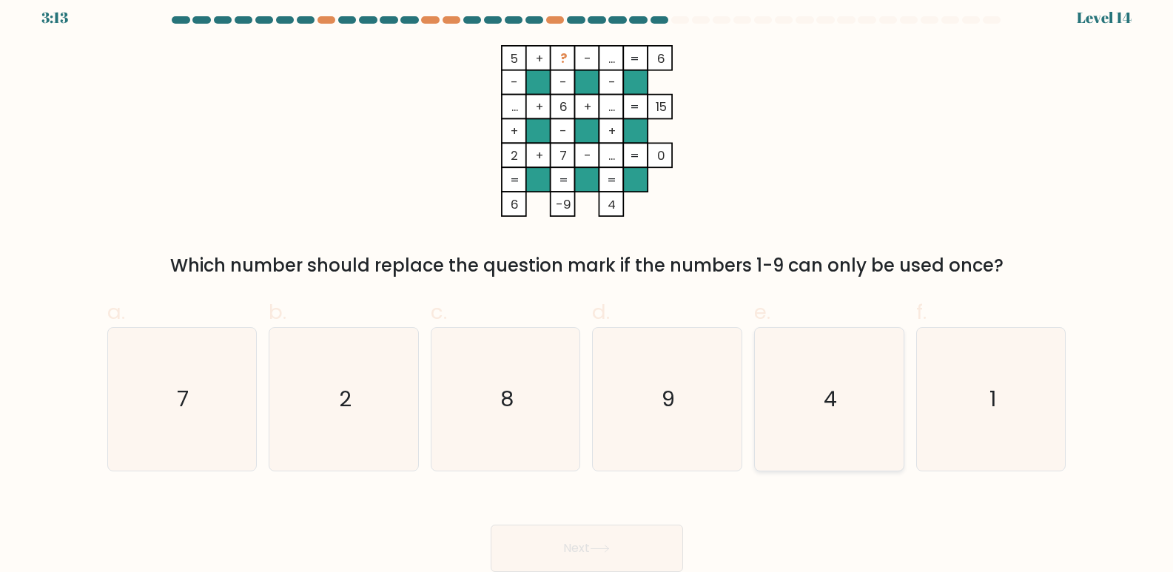
click at [815, 412] on icon "4" at bounding box center [829, 399] width 143 height 143
click at [587, 285] on input "e. 4" at bounding box center [587, 280] width 1 height 10
radio input "true"
click at [651, 536] on button "Next" at bounding box center [586, 548] width 192 height 47
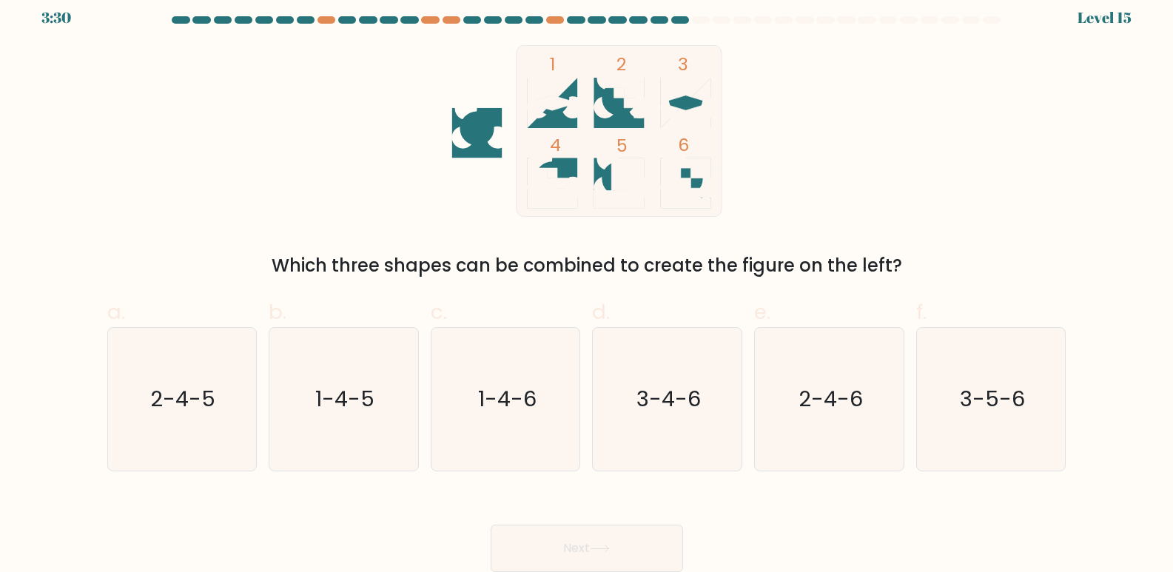
click at [842, 477] on form at bounding box center [586, 294] width 1173 height 556
click at [974, 414] on icon "3-5-6" at bounding box center [991, 399] width 143 height 143
click at [587, 285] on input "f. 3-5-6" at bounding box center [587, 280] width 1 height 10
radio input "true"
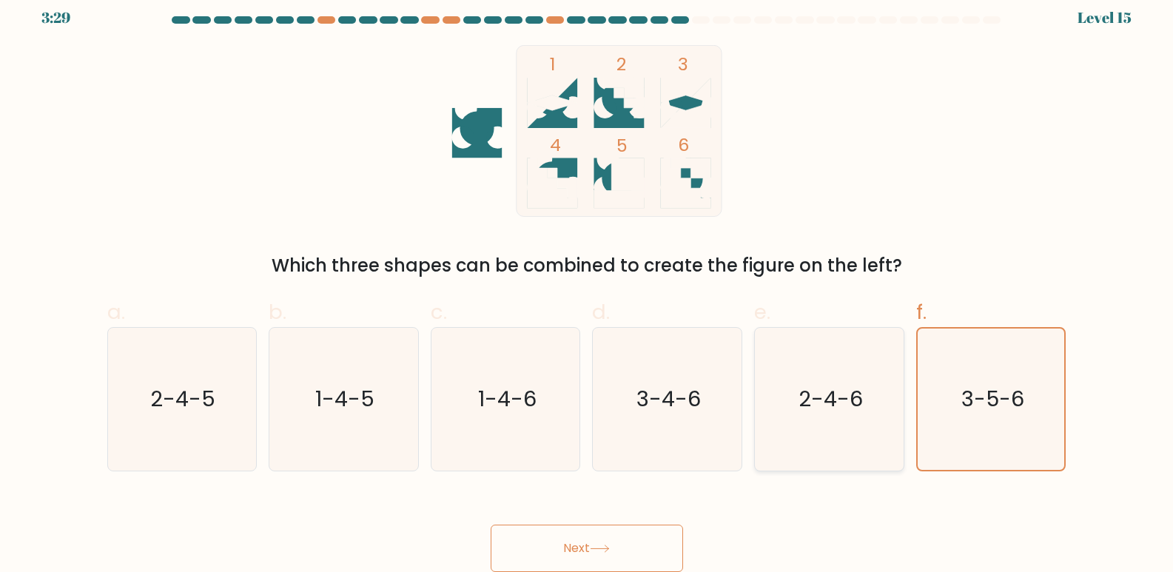
click at [883, 450] on icon "2-4-6" at bounding box center [829, 399] width 143 height 143
click at [587, 285] on input "e. 2-4-6" at bounding box center [587, 280] width 1 height 10
radio input "true"
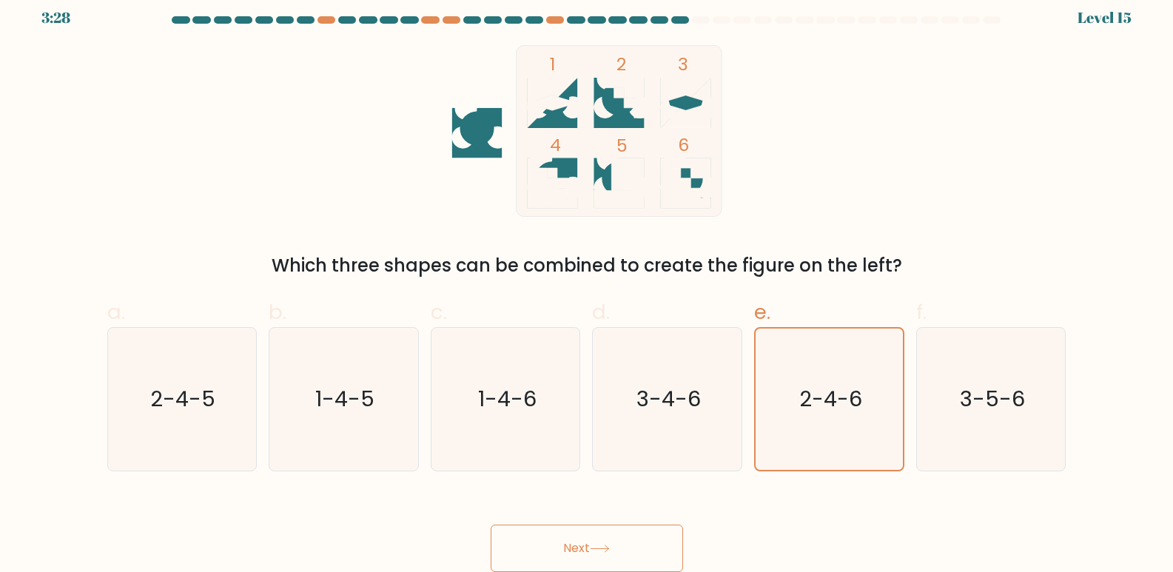
click at [636, 550] on button "Next" at bounding box center [586, 548] width 192 height 47
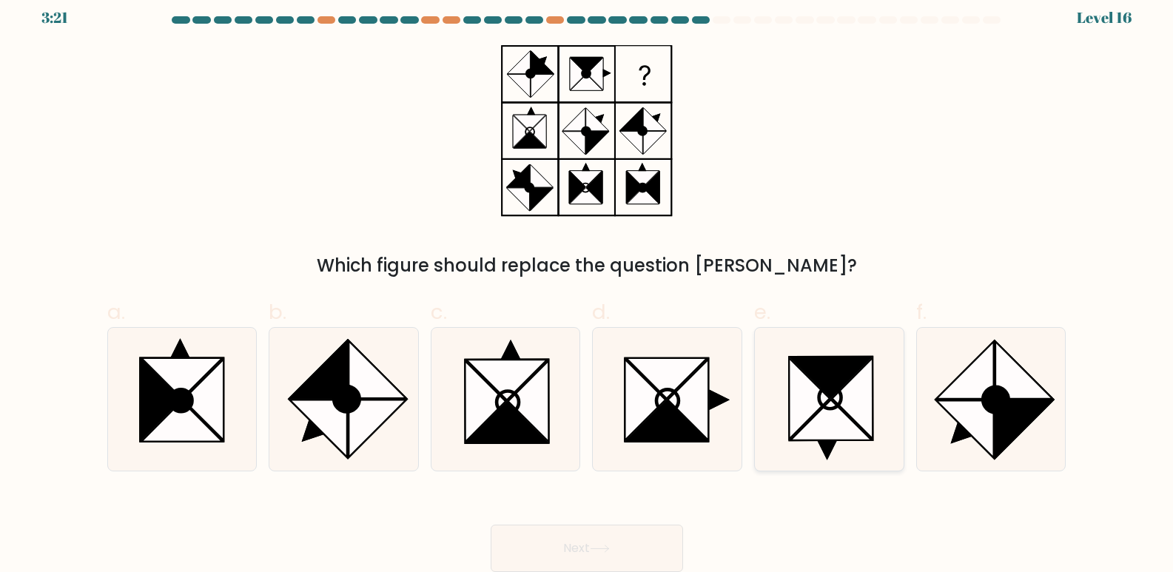
click at [851, 408] on icon at bounding box center [852, 398] width 41 height 81
click at [587, 285] on input "e." at bounding box center [587, 280] width 1 height 10
radio input "true"
click at [613, 542] on button "Next" at bounding box center [586, 548] width 192 height 47
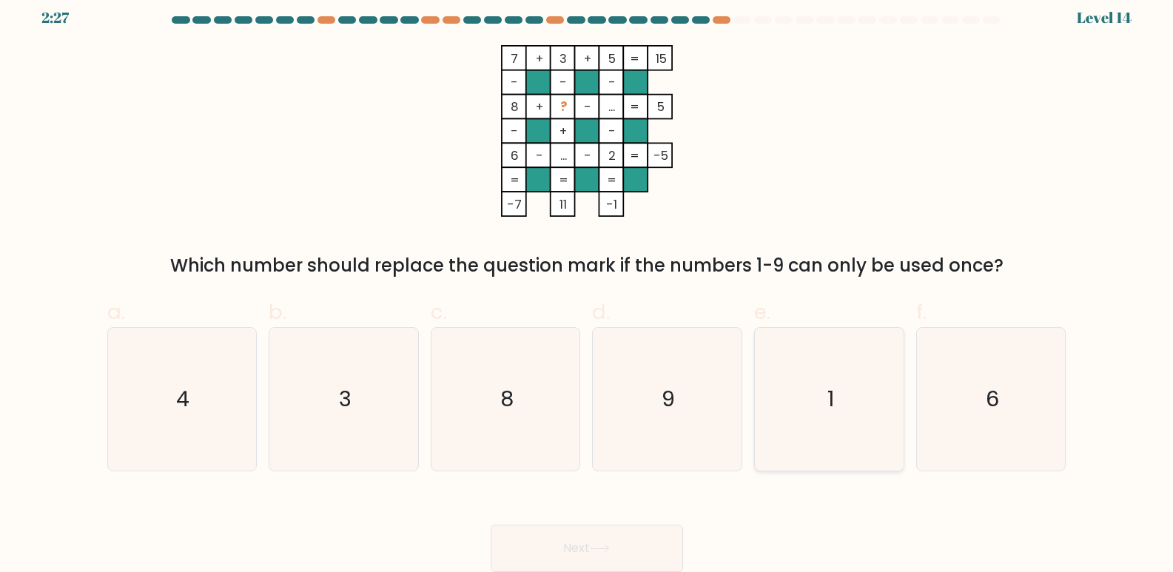
click at [772, 359] on icon "1" at bounding box center [829, 399] width 143 height 143
click at [587, 285] on input "e. 1" at bounding box center [587, 280] width 1 height 10
radio input "true"
click at [632, 550] on button "Next" at bounding box center [586, 548] width 192 height 47
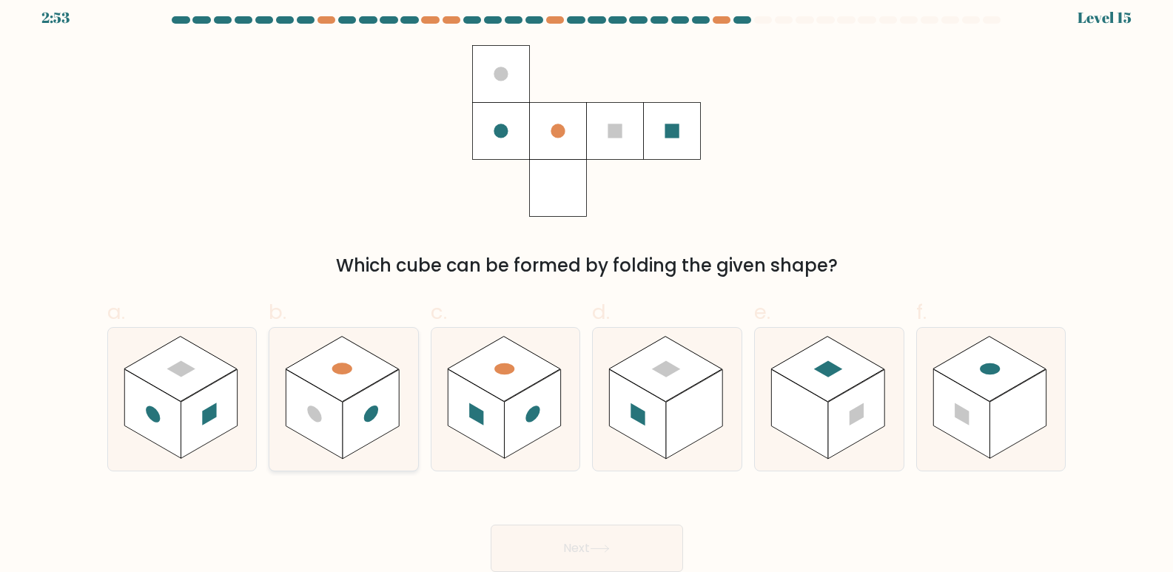
click at [368, 401] on rect at bounding box center [371, 415] width 56 height 90
click at [587, 285] on input "b." at bounding box center [587, 280] width 1 height 10
radio input "true"
click at [622, 551] on button "Next" at bounding box center [586, 548] width 192 height 47
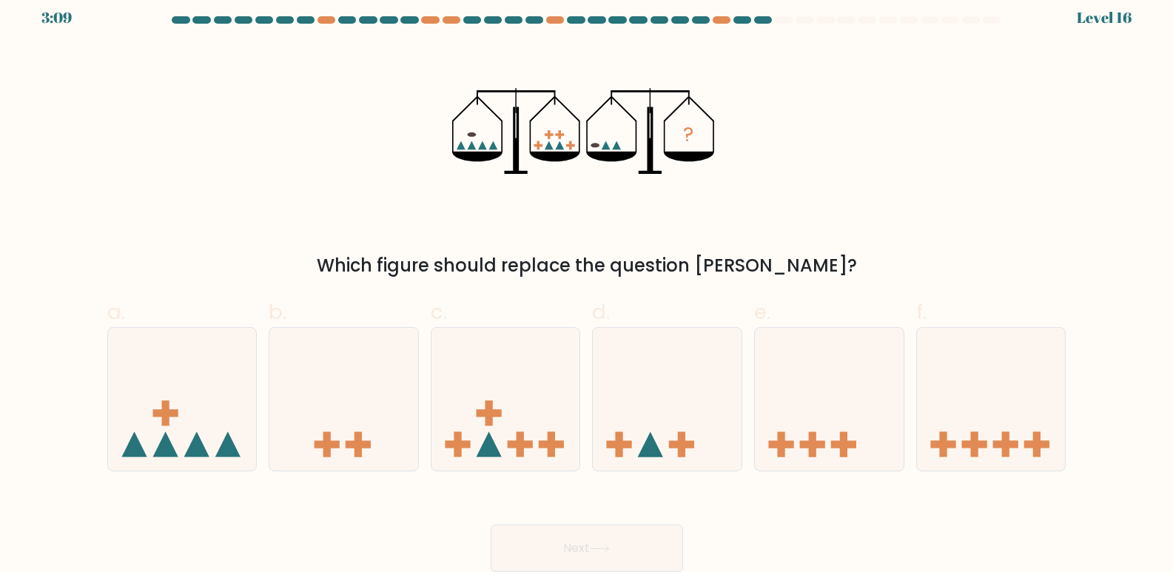
click at [1005, 472] on form at bounding box center [586, 294] width 1173 height 556
click at [990, 450] on icon at bounding box center [991, 399] width 149 height 123
click at [587, 285] on input "f." at bounding box center [587, 280] width 1 height 10
radio input "true"
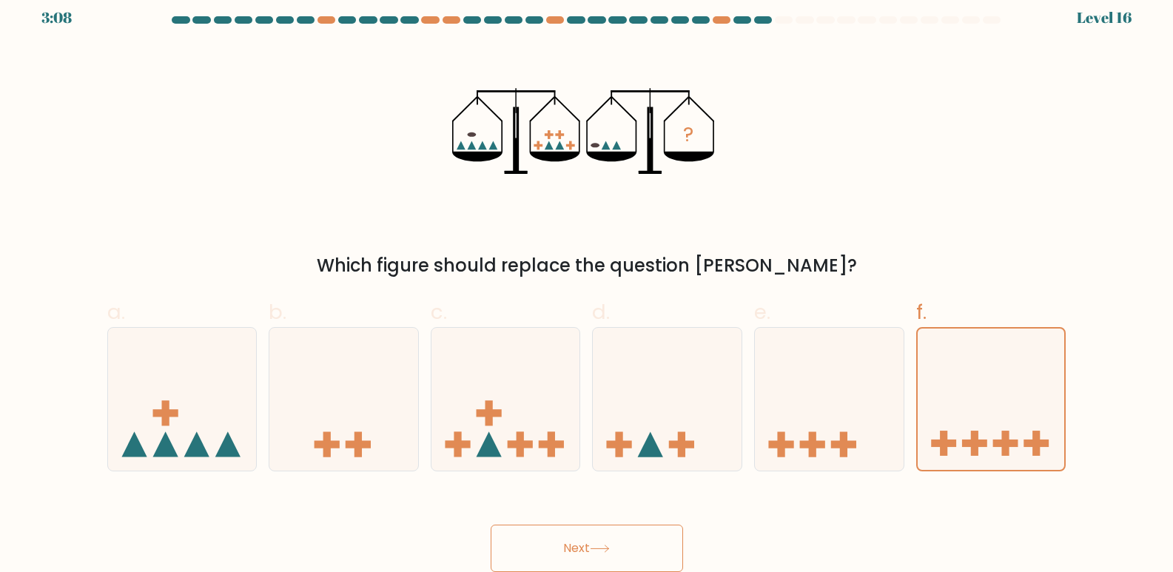
click at [611, 540] on button "Next" at bounding box center [586, 548] width 192 height 47
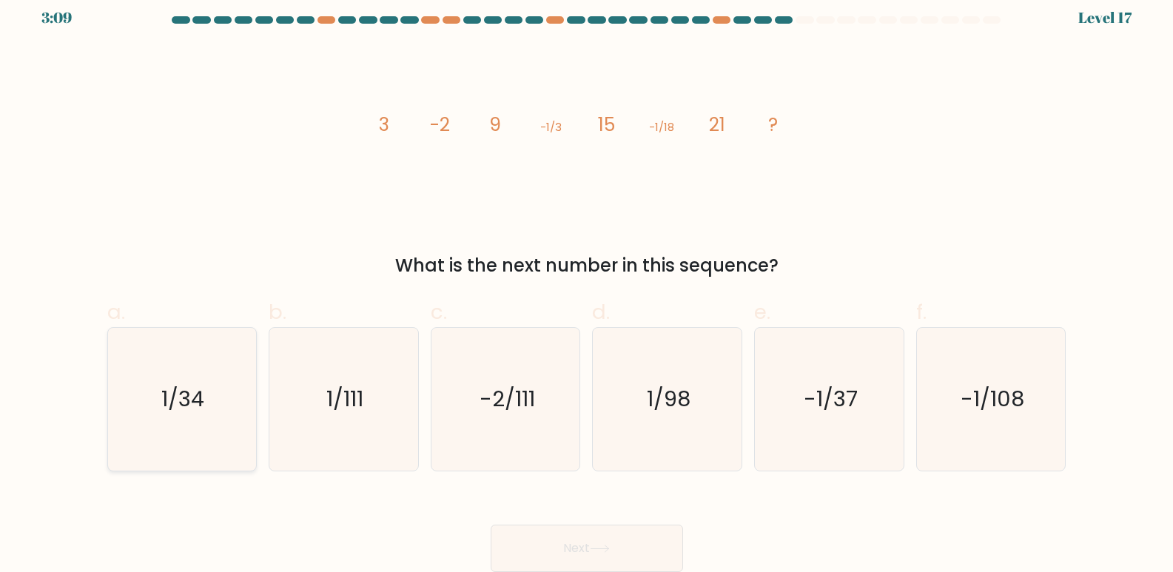
click at [224, 369] on icon "1/34" at bounding box center [181, 399] width 143 height 143
click at [587, 285] on input "a. 1/34" at bounding box center [587, 280] width 1 height 10
radio input "true"
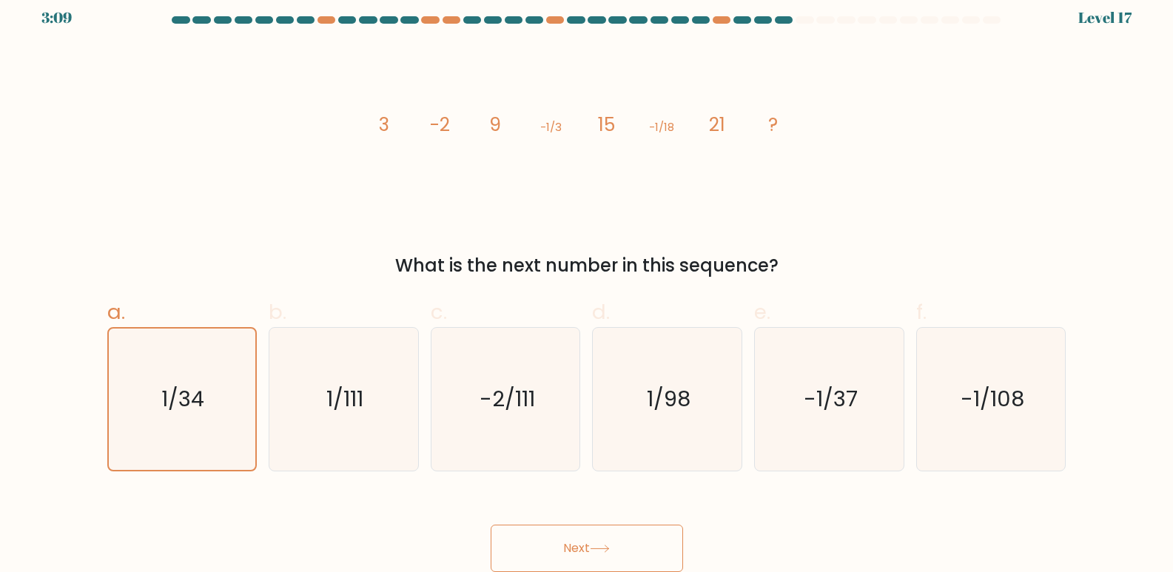
click at [536, 531] on button "Next" at bounding box center [586, 548] width 192 height 47
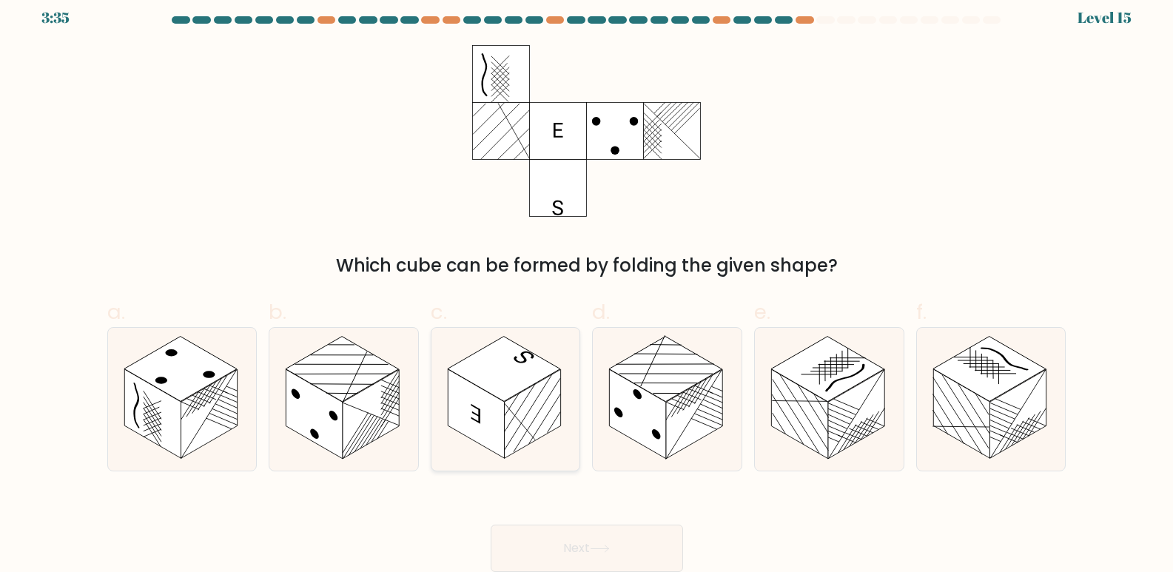
click at [527, 401] on rect at bounding box center [533, 415] width 56 height 90
click at [587, 285] on input "c." at bounding box center [587, 280] width 1 height 10
radio input "true"
click at [579, 546] on button "Next" at bounding box center [586, 548] width 192 height 47
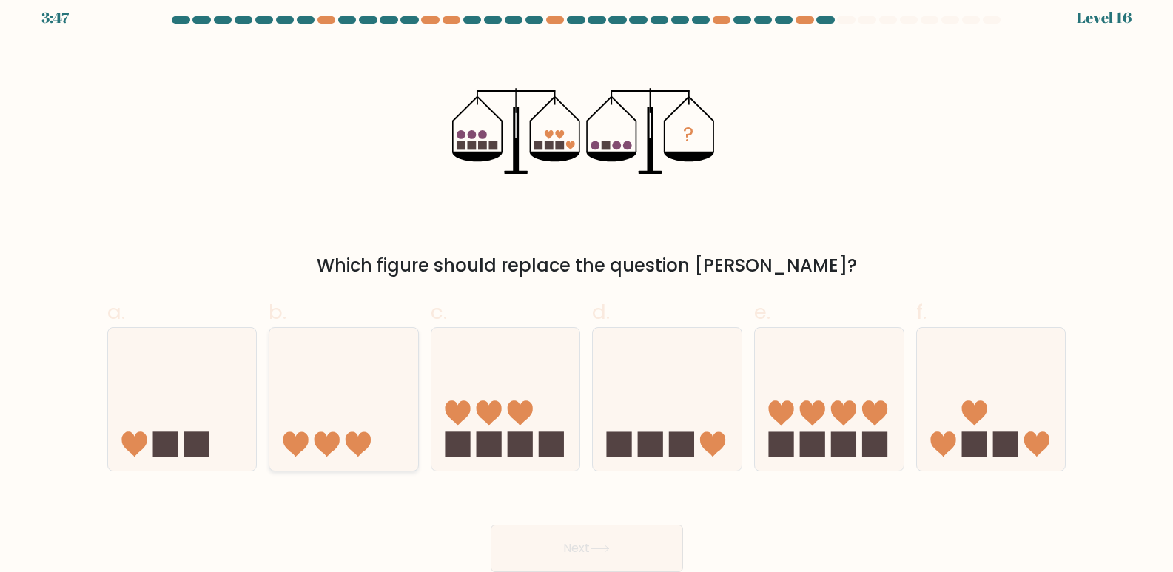
click at [379, 439] on icon at bounding box center [343, 399] width 149 height 123
click at [587, 285] on input "b." at bounding box center [587, 280] width 1 height 10
radio input "true"
drag, startPoint x: 581, startPoint y: 519, endPoint x: 584, endPoint y: 534, distance: 15.3
click at [584, 532] on div "Next" at bounding box center [586, 530] width 977 height 83
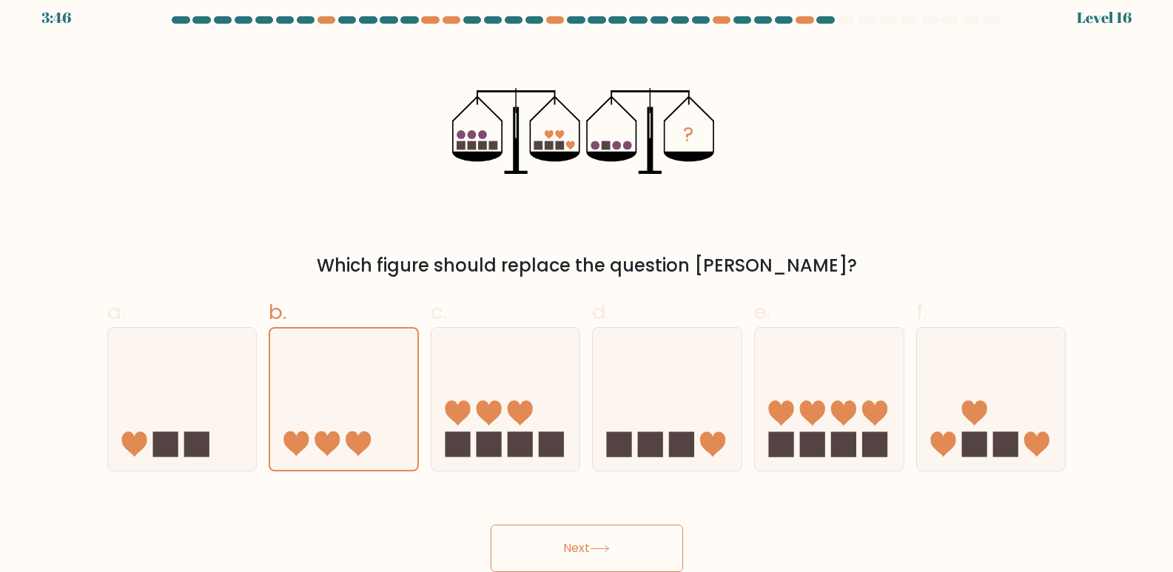
click at [584, 534] on button "Next" at bounding box center [586, 548] width 192 height 47
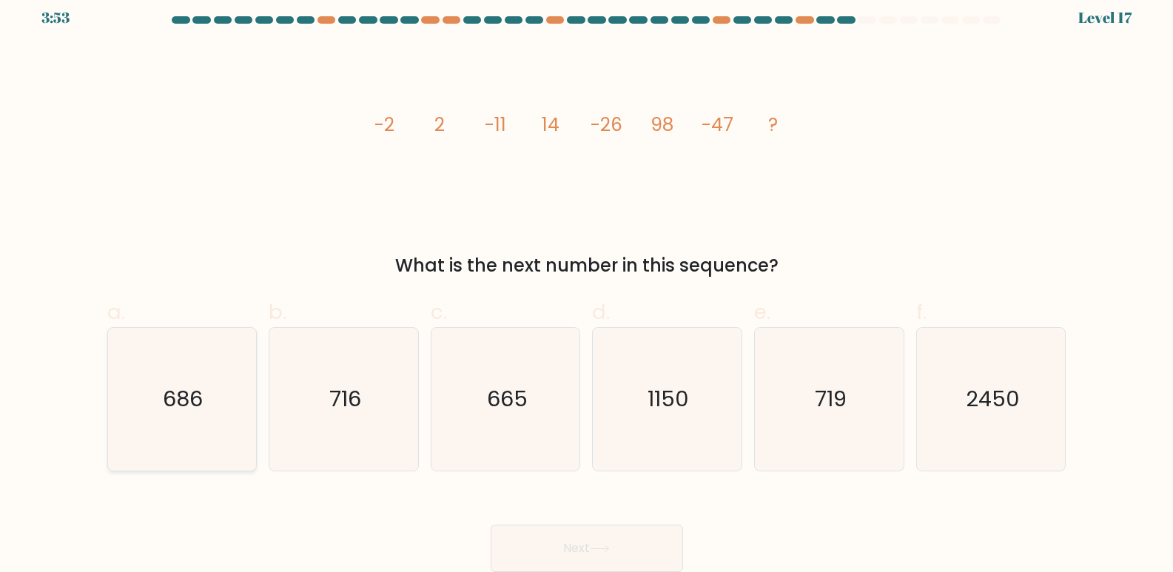
click at [222, 393] on icon "686" at bounding box center [181, 399] width 143 height 143
click at [587, 285] on input "a. 686" at bounding box center [587, 280] width 1 height 10
radio input "true"
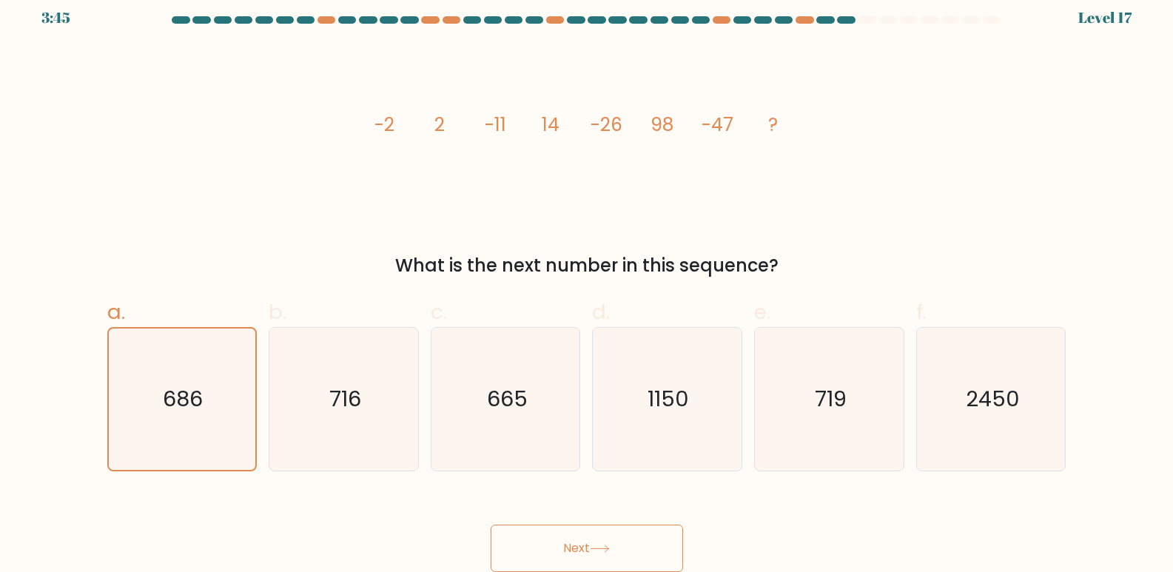
click at [662, 534] on button "Next" at bounding box center [586, 548] width 192 height 47
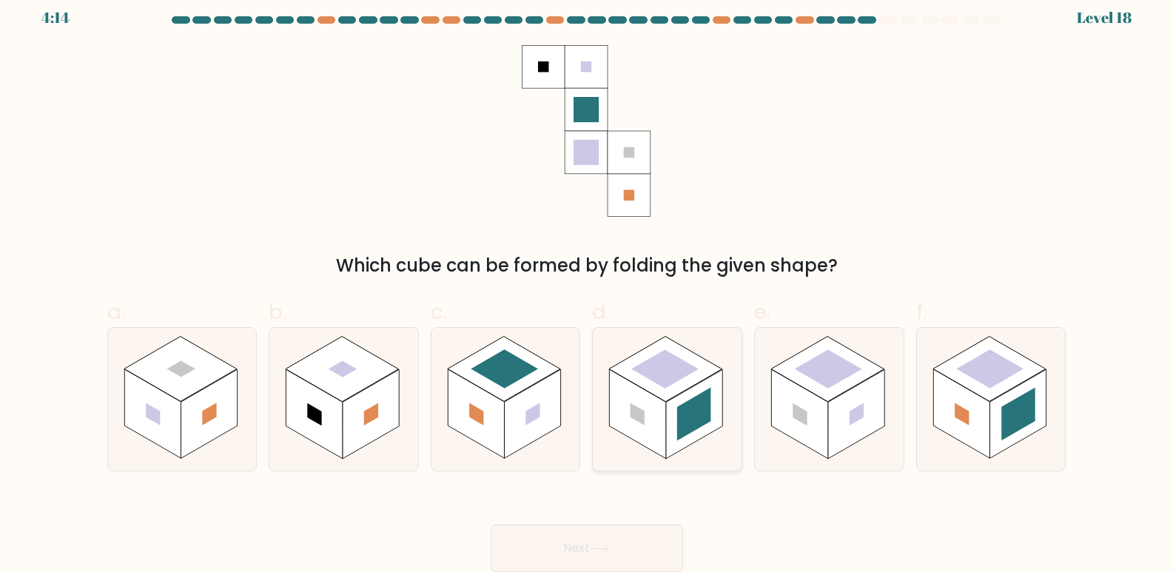
click at [632, 385] on rect at bounding box center [638, 414] width 56 height 90
click at [587, 285] on input "d." at bounding box center [587, 280] width 1 height 10
radio input "true"
click at [704, 401] on rect at bounding box center [693, 414] width 33 height 53
click at [587, 285] on input "d." at bounding box center [587, 280] width 1 height 10
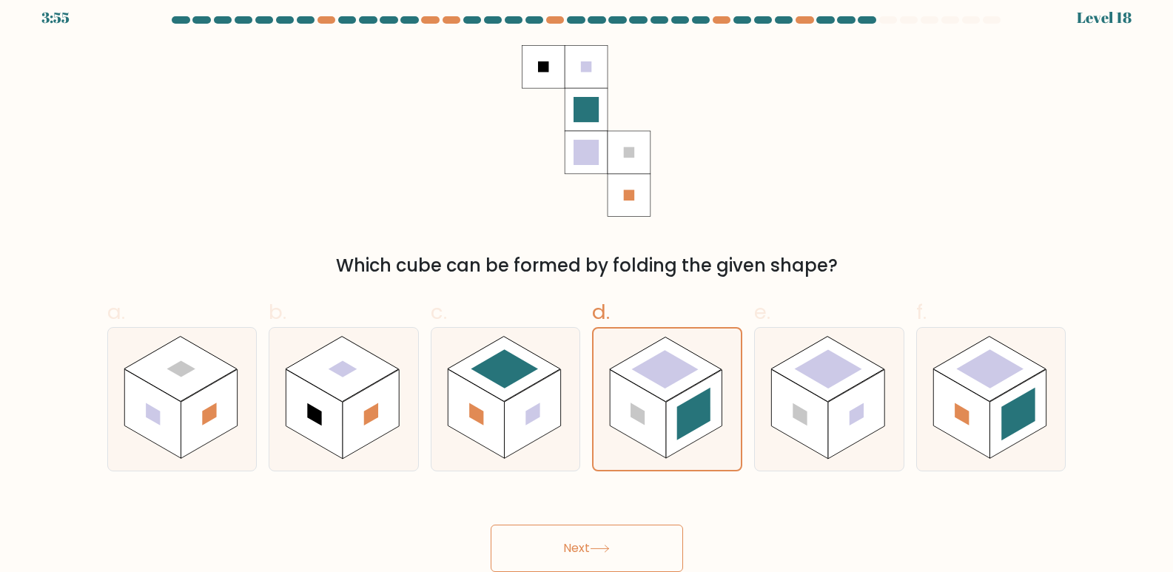
click at [651, 535] on button "Next" at bounding box center [586, 548] width 192 height 47
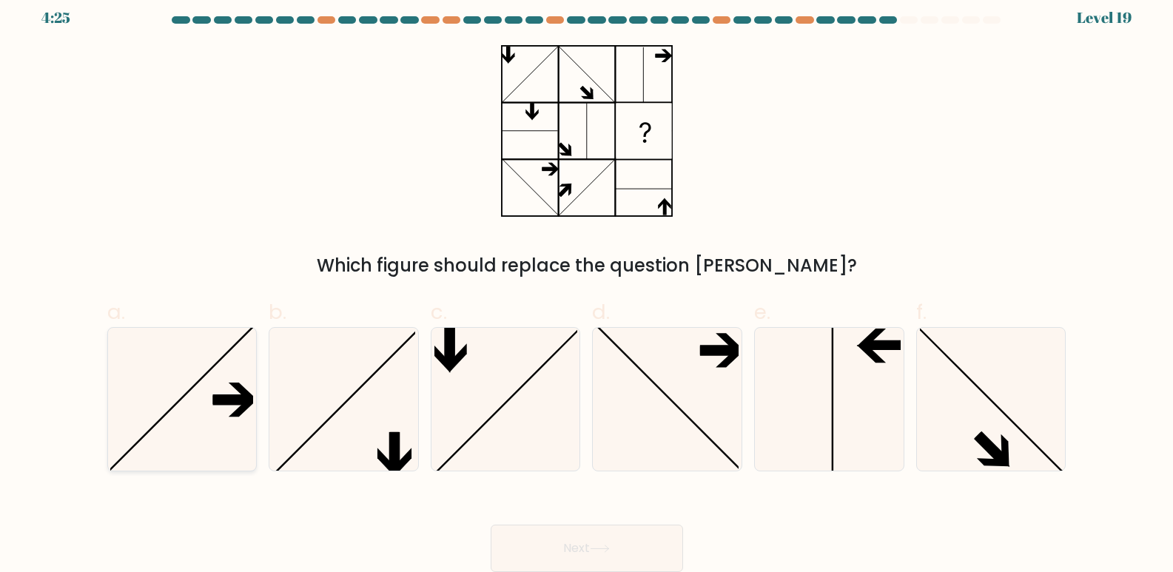
click at [218, 426] on icon at bounding box center [181, 399] width 143 height 143
click at [587, 285] on input "a." at bounding box center [587, 280] width 1 height 10
radio input "true"
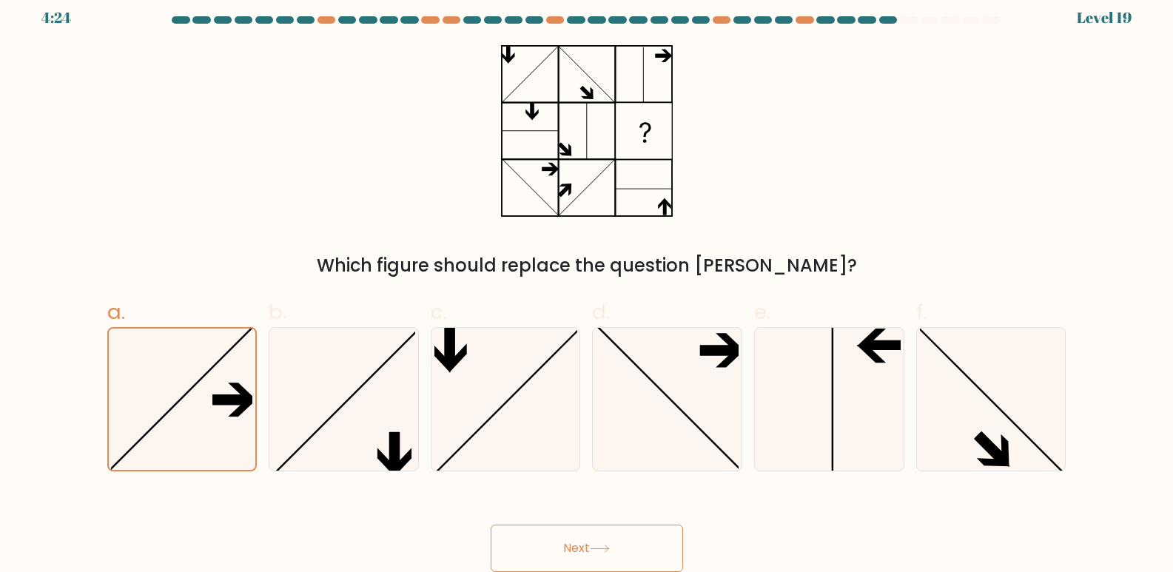
click at [627, 546] on button "Next" at bounding box center [586, 548] width 192 height 47
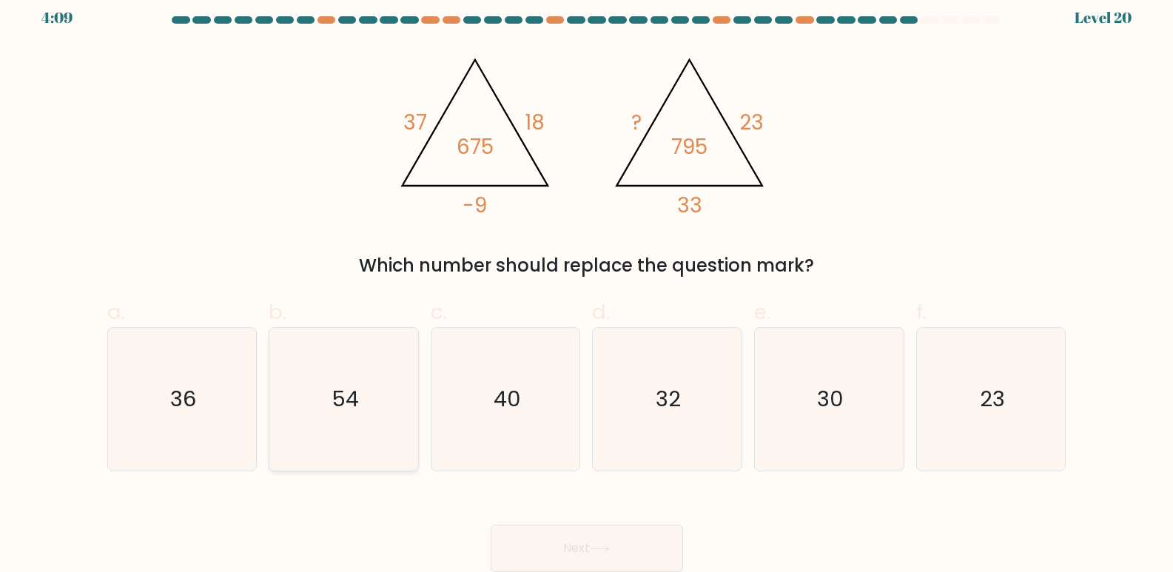
click at [327, 399] on icon "54" at bounding box center [343, 399] width 143 height 143
click at [587, 285] on input "b. 54" at bounding box center [587, 280] width 1 height 10
radio input "true"
click at [537, 538] on button "Next" at bounding box center [586, 548] width 192 height 47
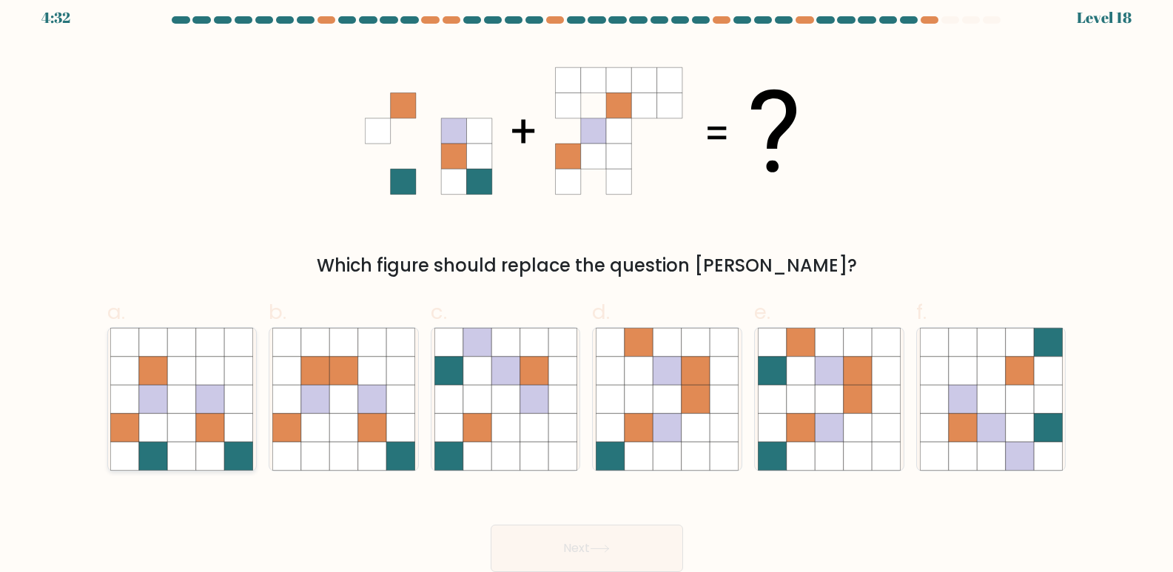
click at [202, 384] on icon at bounding box center [210, 371] width 28 height 28
click at [587, 285] on input "a." at bounding box center [587, 280] width 1 height 10
radio input "true"
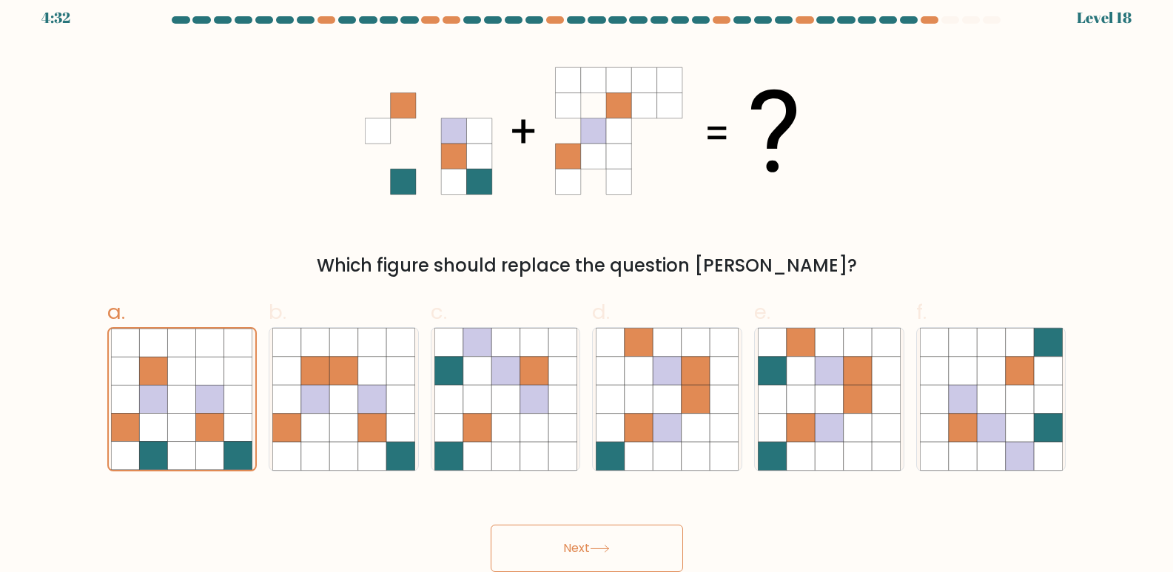
click at [569, 539] on button "Next" at bounding box center [586, 548] width 192 height 47
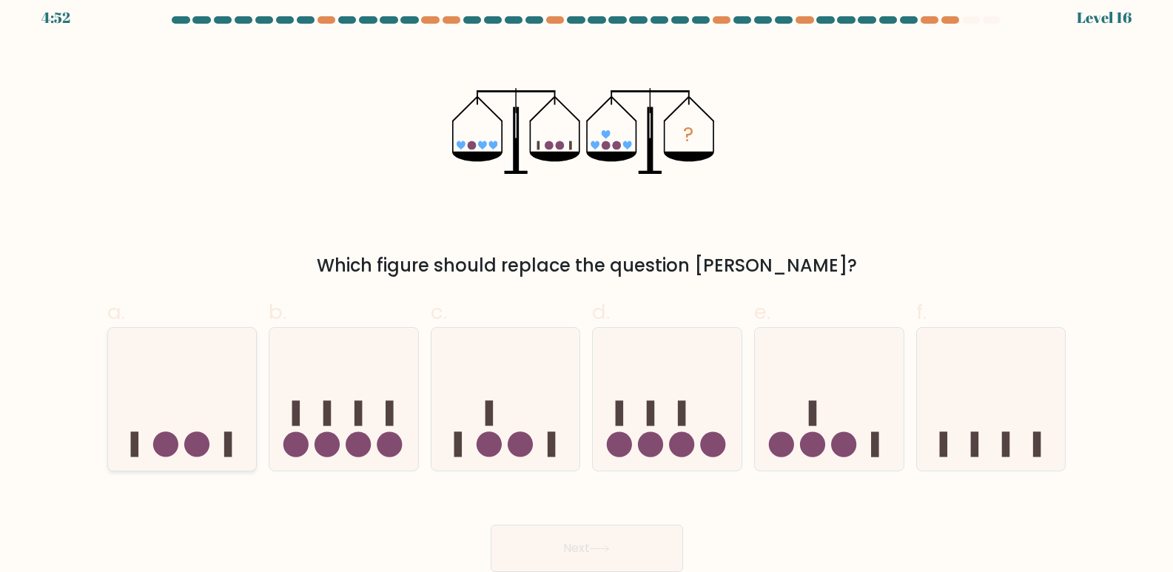
click at [233, 439] on icon at bounding box center [182, 399] width 149 height 123
click at [587, 285] on input "a." at bounding box center [587, 280] width 1 height 10
radio input "true"
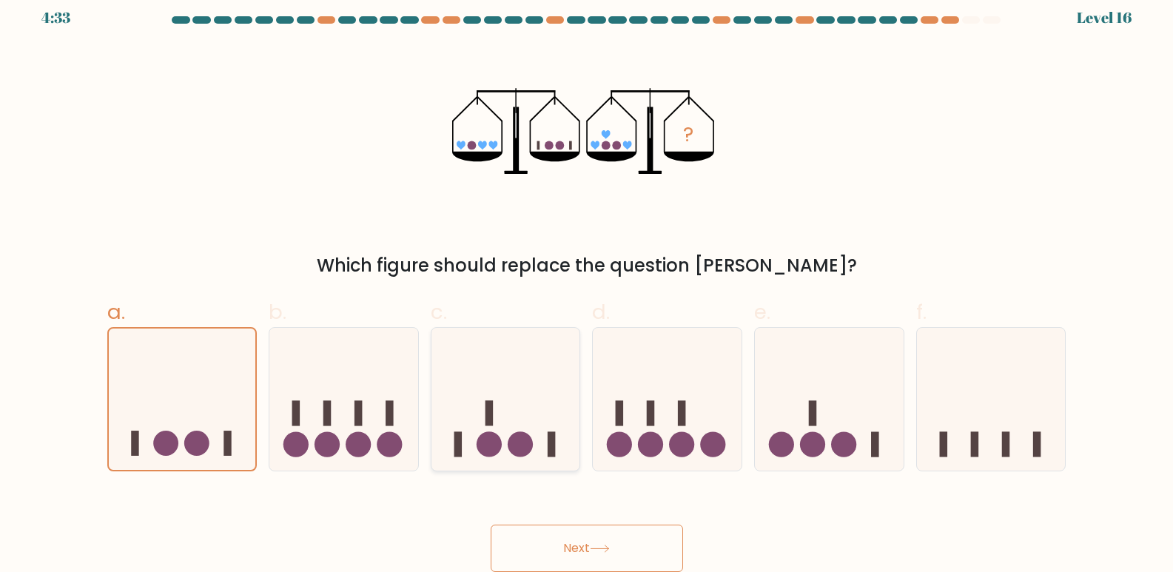
click at [551, 445] on rect at bounding box center [551, 443] width 8 height 25
click at [587, 285] on input "c." at bounding box center [587, 280] width 1 height 10
radio input "true"
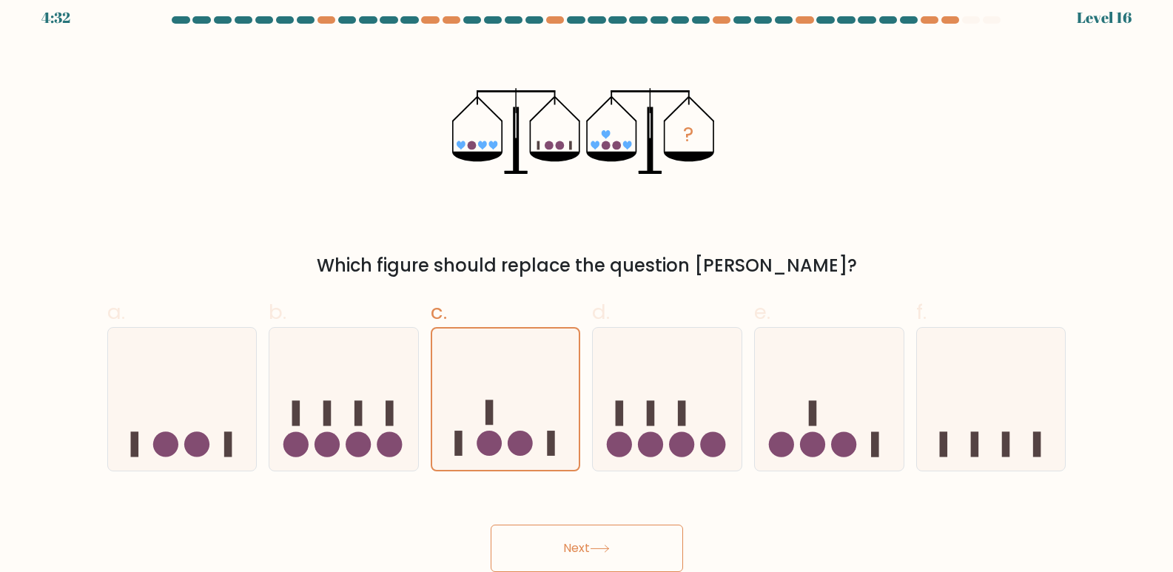
click at [605, 545] on icon at bounding box center [600, 548] width 20 height 8
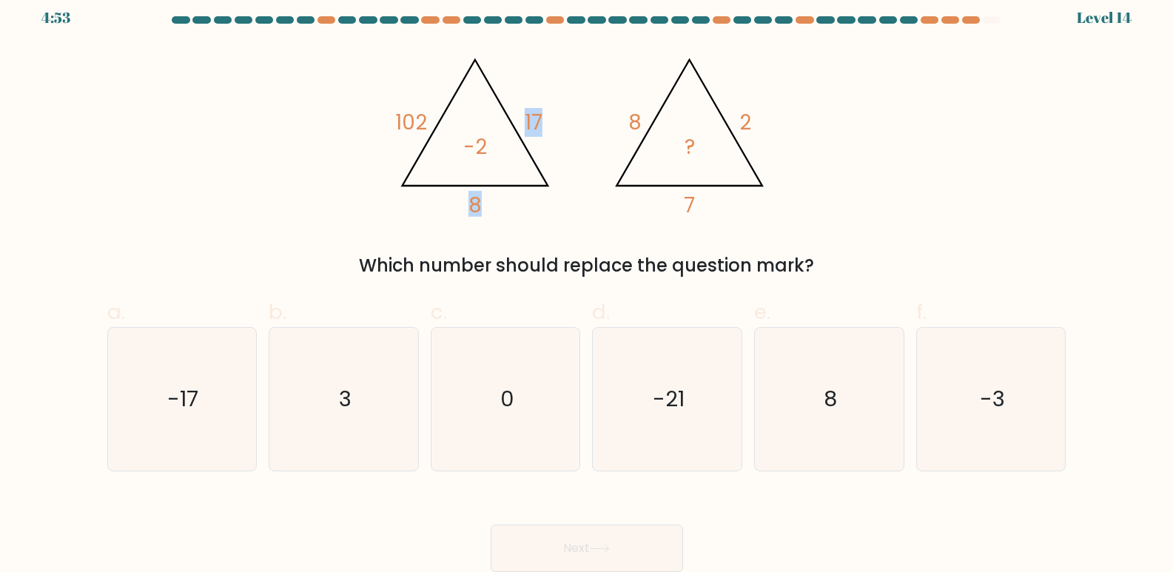
drag, startPoint x: 462, startPoint y: 152, endPoint x: 519, endPoint y: 152, distance: 56.2
click at [519, 152] on icon "@import url('[URL][DOMAIN_NAME]); 102 17 8 -2 @import url('[URL][DOMAIN_NAME]);…" at bounding box center [586, 131] width 394 height 172
click at [501, 144] on icon "@import url('[URL][DOMAIN_NAME]); 102 17 8 -2 @import url('[URL][DOMAIN_NAME]);…" at bounding box center [586, 131] width 394 height 172
click at [479, 144] on tspan "-2" at bounding box center [475, 146] width 24 height 29
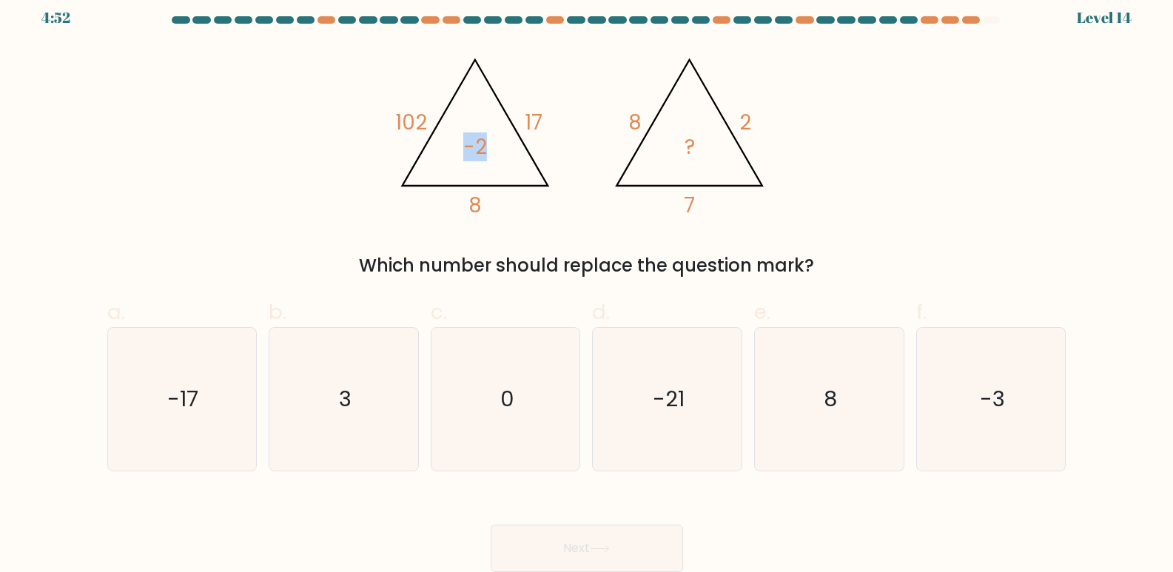
click at [479, 144] on tspan "-2" at bounding box center [475, 146] width 24 height 29
click at [493, 153] on icon "@import url('[URL][DOMAIN_NAME]); 102 17 8 -2 @import url('[URL][DOMAIN_NAME]);…" at bounding box center [586, 131] width 394 height 172
click at [544, 358] on icon "0" at bounding box center [505, 399] width 143 height 143
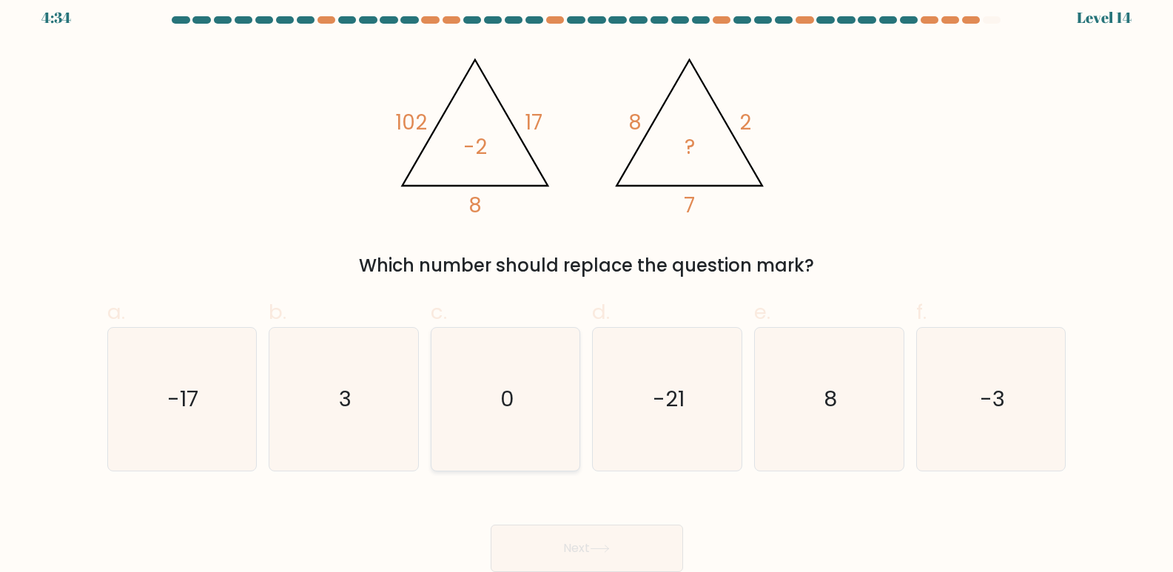
click at [587, 285] on input "c. 0" at bounding box center [587, 280] width 1 height 10
radio input "true"
click at [661, 547] on button "Next" at bounding box center [586, 548] width 192 height 47
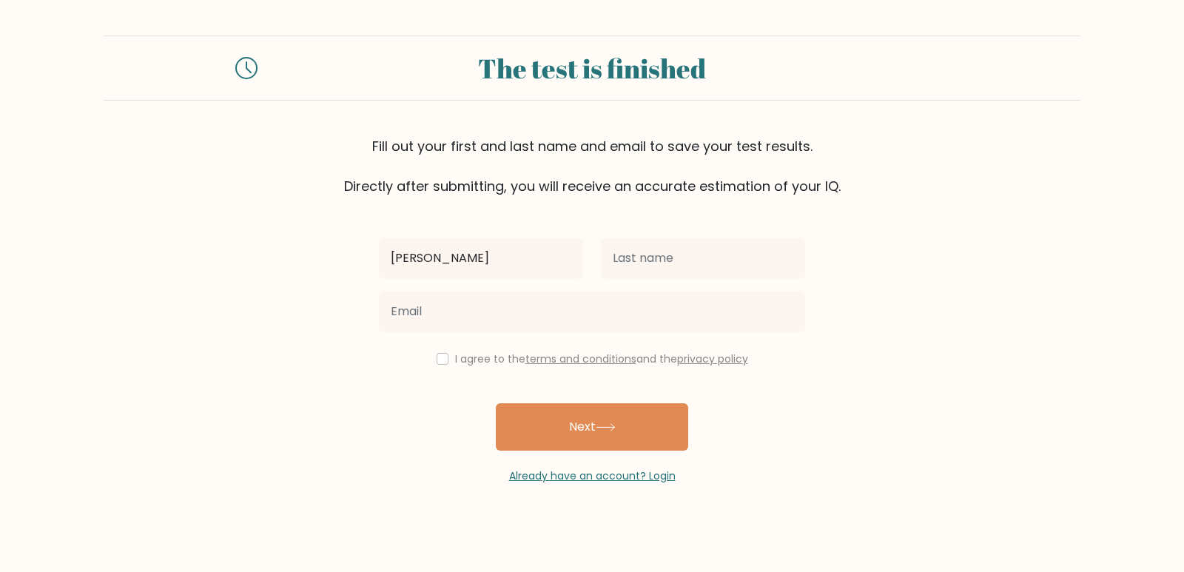
type input "[PERSON_NAME]"
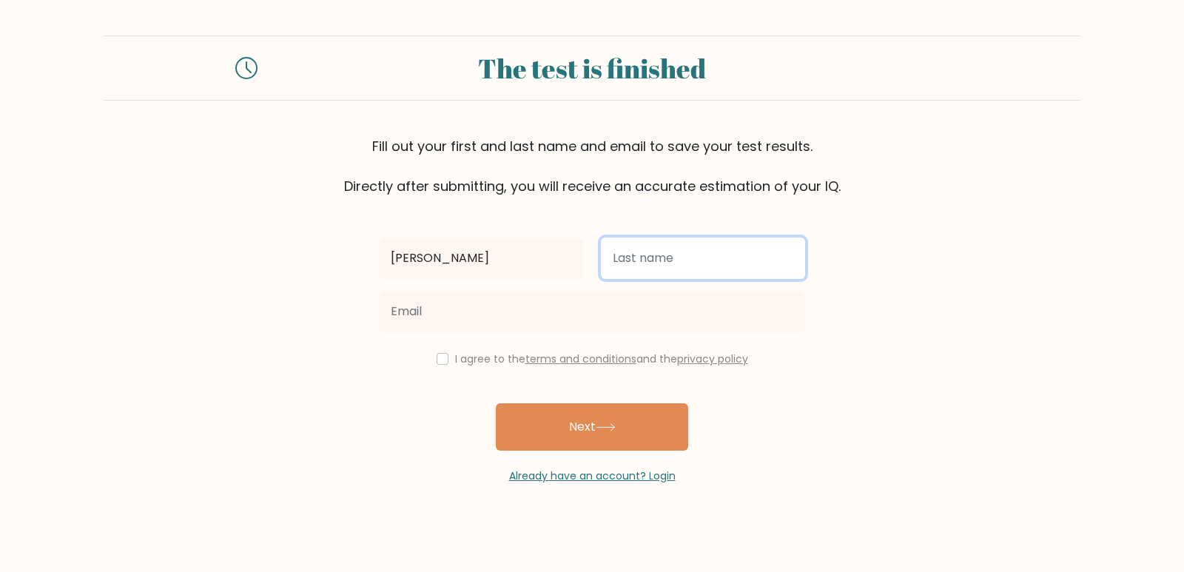
click at [627, 264] on input "text" at bounding box center [703, 257] width 204 height 41
type input "[PERSON_NAME]"
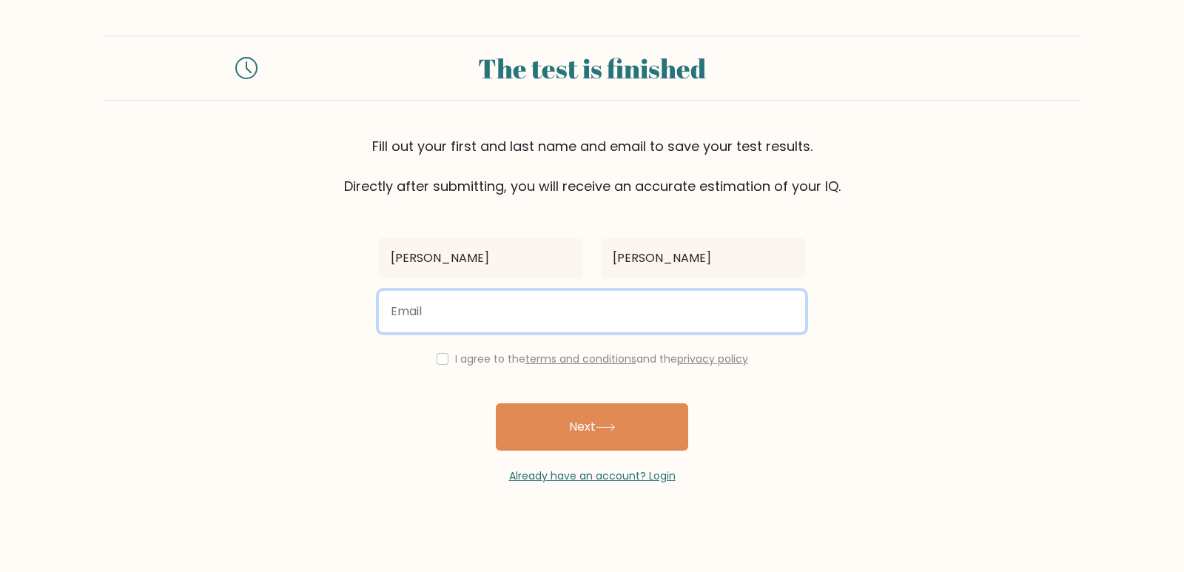
click at [643, 325] on input "email" at bounding box center [592, 311] width 426 height 41
type input "mohamed.almaamoun@nexperience.org"
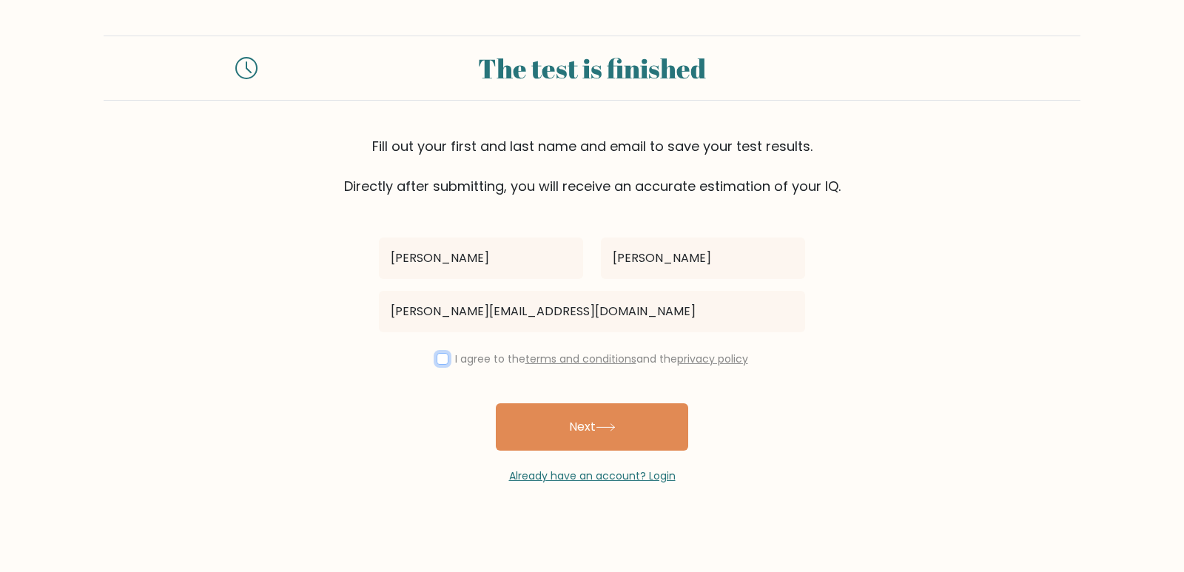
click at [439, 357] on input "checkbox" at bounding box center [442, 359] width 12 height 12
checkbox input "true"
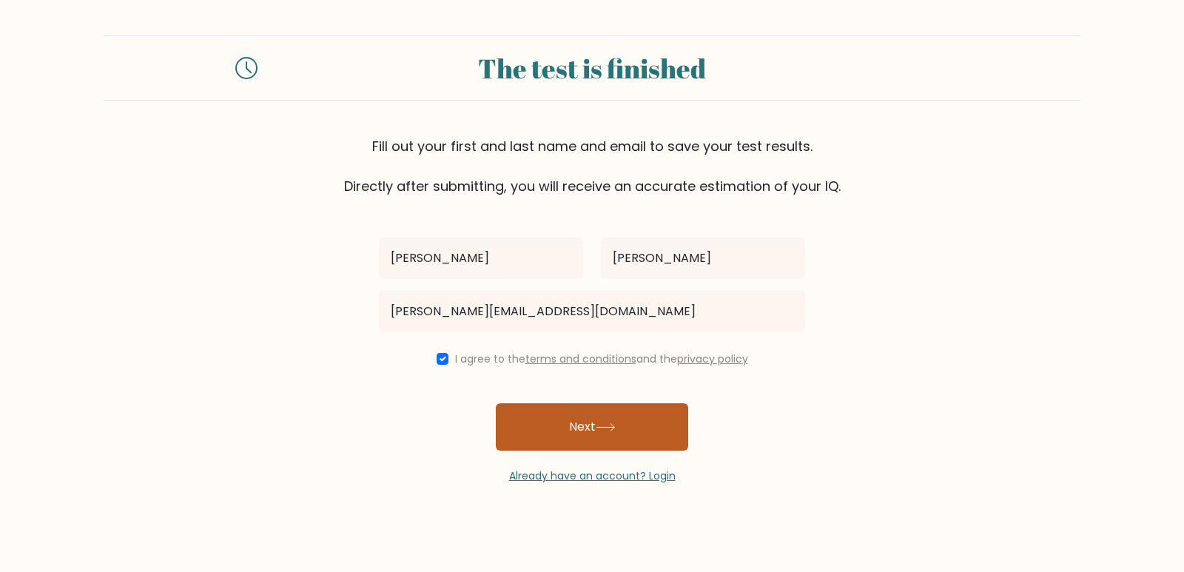
click at [590, 442] on button "Next" at bounding box center [592, 426] width 192 height 47
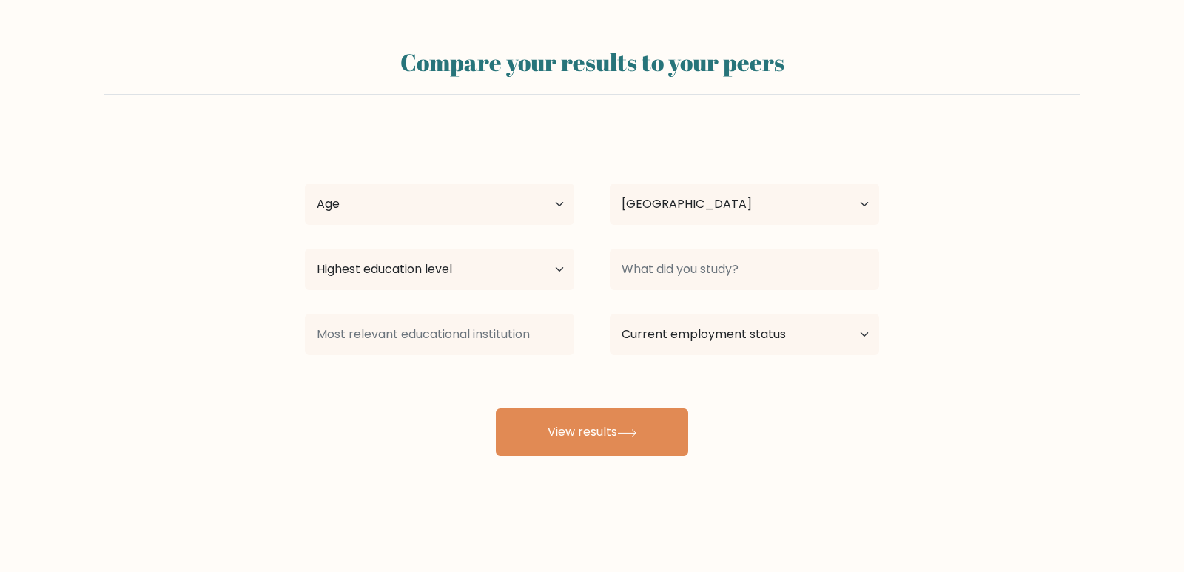
select select "EG"
click at [522, 199] on select "Age Under [DEMOGRAPHIC_DATA] [DEMOGRAPHIC_DATA] [DEMOGRAPHIC_DATA] [DEMOGRAPHIC…" at bounding box center [439, 203] width 269 height 41
select select "18_24"
click at [305, 183] on select "Age Under [DEMOGRAPHIC_DATA] [DEMOGRAPHIC_DATA] [DEMOGRAPHIC_DATA] [DEMOGRAPHIC…" at bounding box center [439, 203] width 269 height 41
click at [547, 273] on select "Highest education level No schooling Primary Lower Secondary Upper Secondary Oc…" at bounding box center [439, 269] width 269 height 41
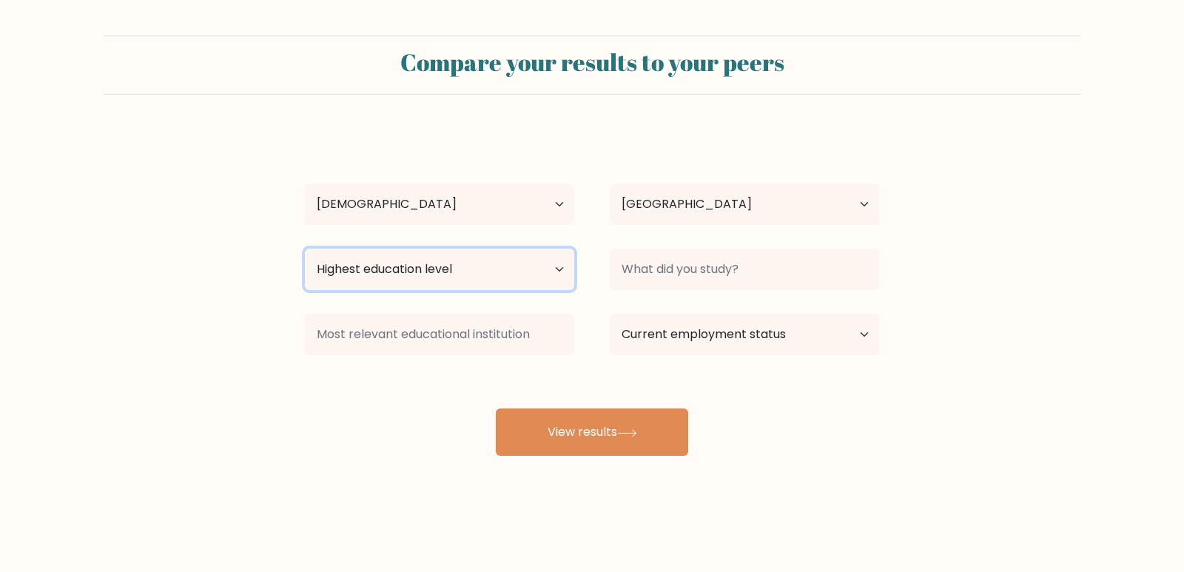
select select "bachelors_degree"
click at [305, 249] on select "Highest education level No schooling Primary Lower Secondary Upper Secondary Oc…" at bounding box center [439, 269] width 269 height 41
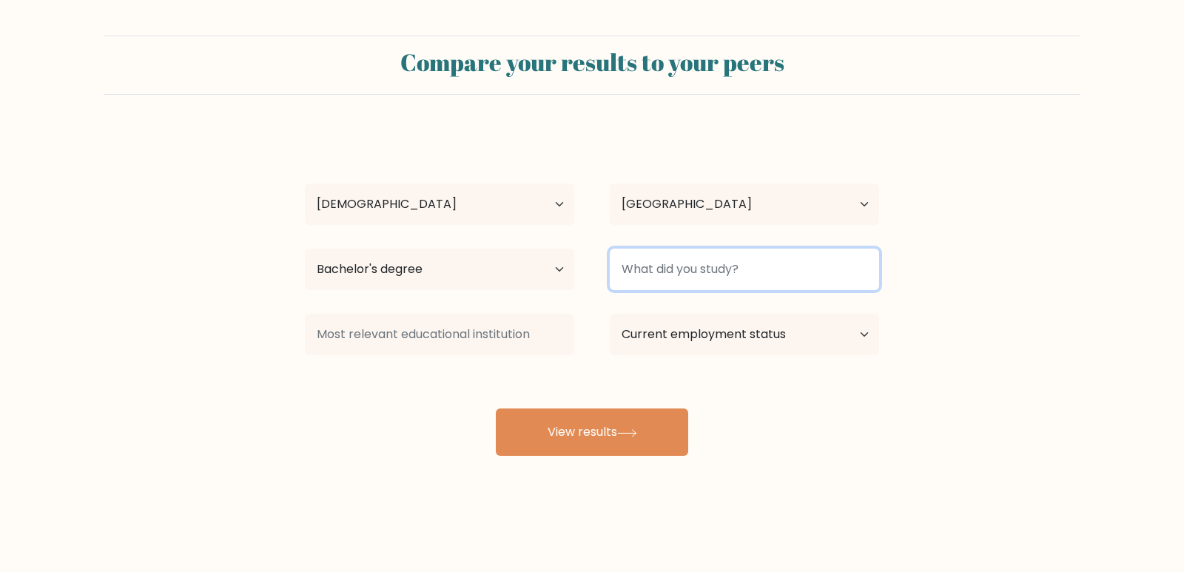
click at [671, 269] on input at bounding box center [744, 269] width 269 height 41
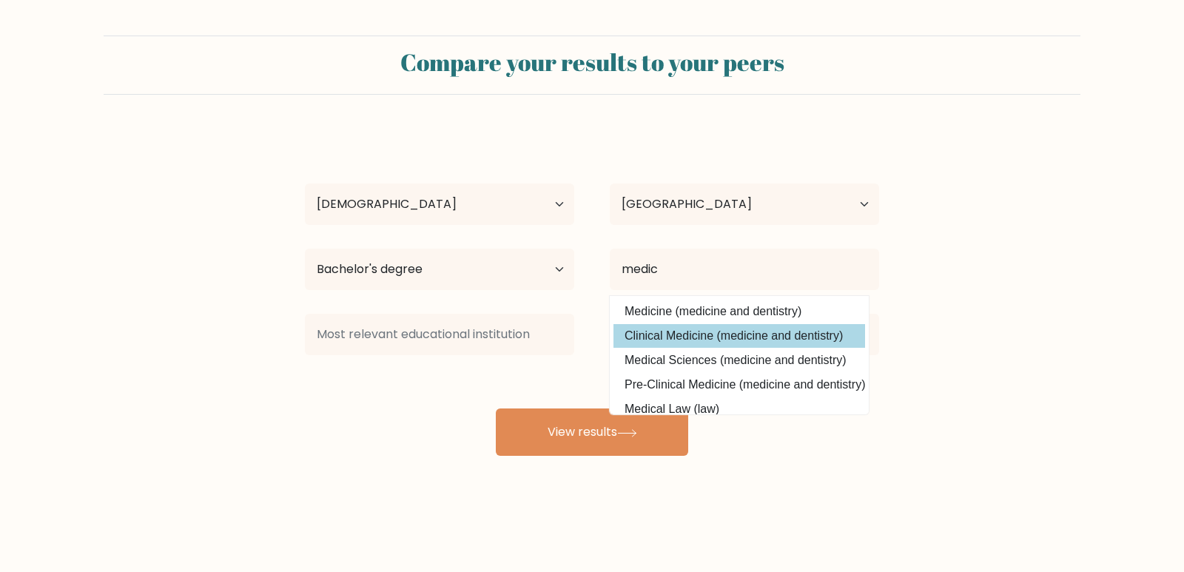
click at [694, 343] on option "Clinical Medicine (medicine and dentistry)" at bounding box center [739, 336] width 252 height 24
type input "Clinical Medicine"
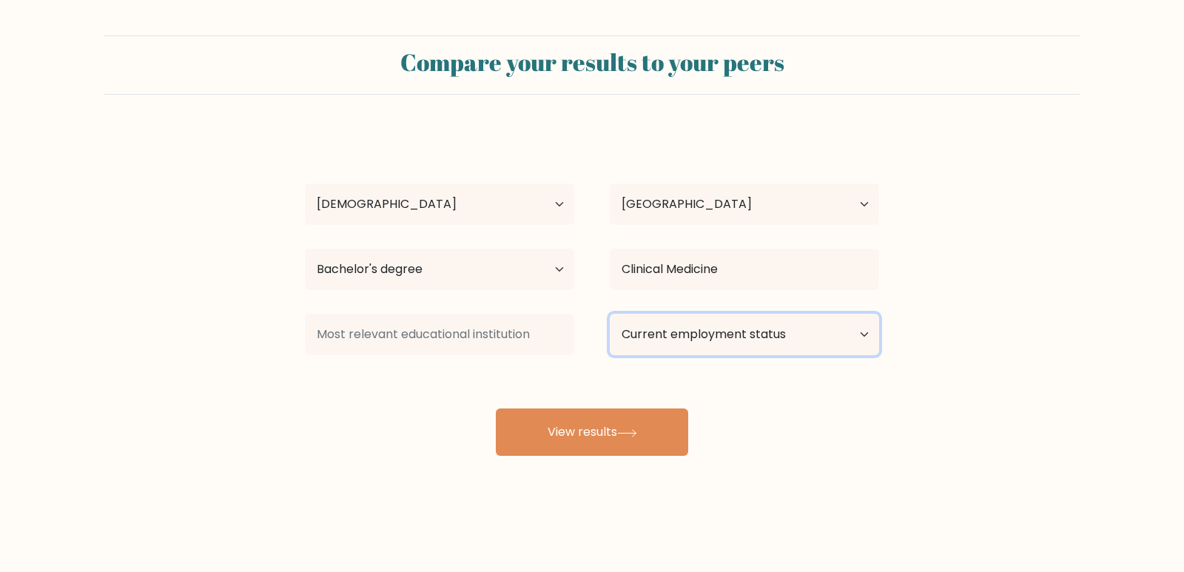
click at [663, 329] on select "Current employment status Employed Student Retired Other / prefer not to answer" at bounding box center [744, 334] width 269 height 41
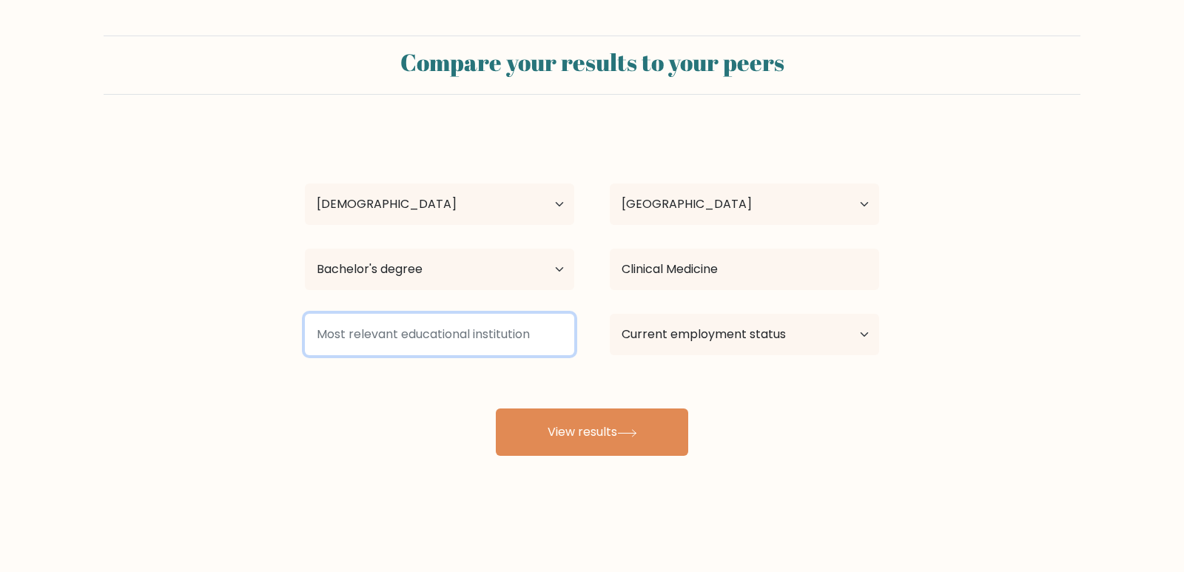
click at [561, 336] on input at bounding box center [439, 334] width 269 height 41
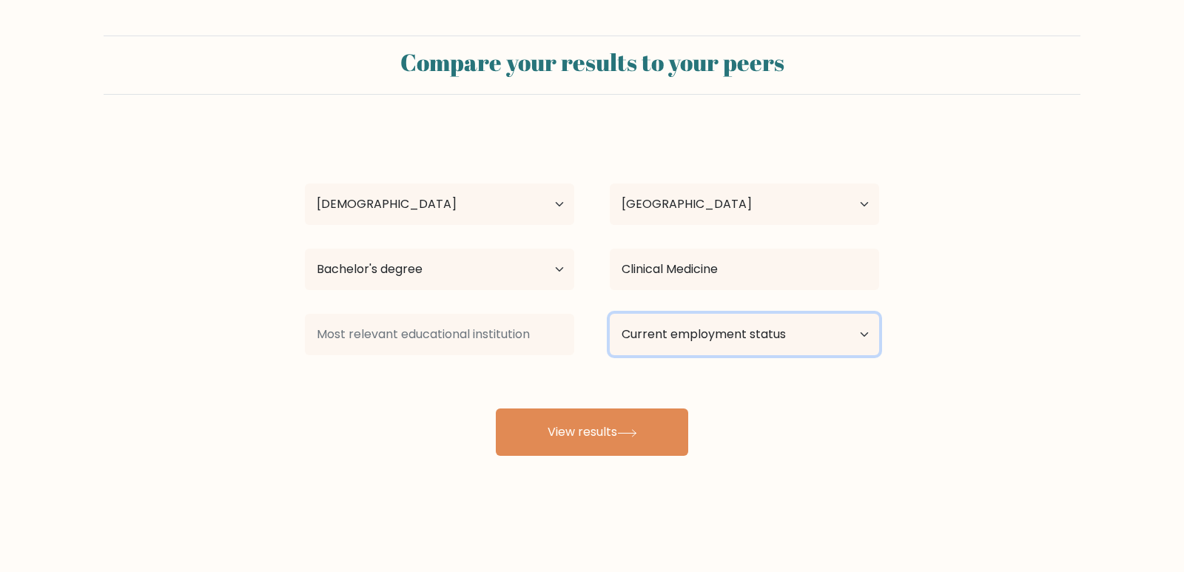
click at [702, 334] on select "Current employment status Employed Student Retired Other / prefer not to answer" at bounding box center [744, 334] width 269 height 41
select select "other"
click at [610, 314] on select "Current employment status Employed Student Retired Other / prefer not to answer" at bounding box center [744, 334] width 269 height 41
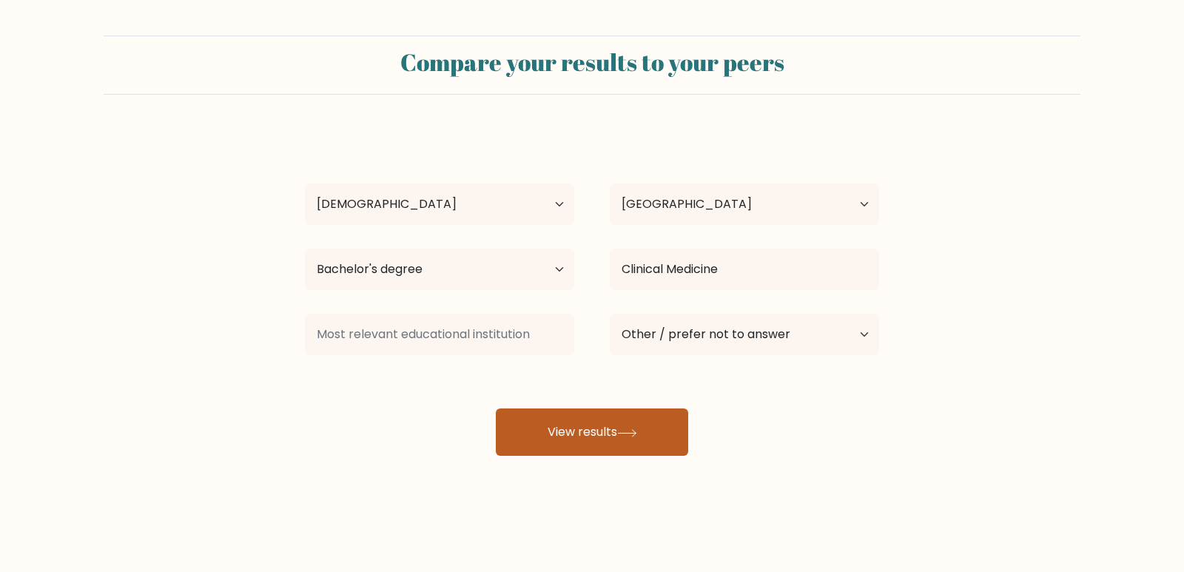
click at [636, 453] on button "View results" at bounding box center [592, 431] width 192 height 47
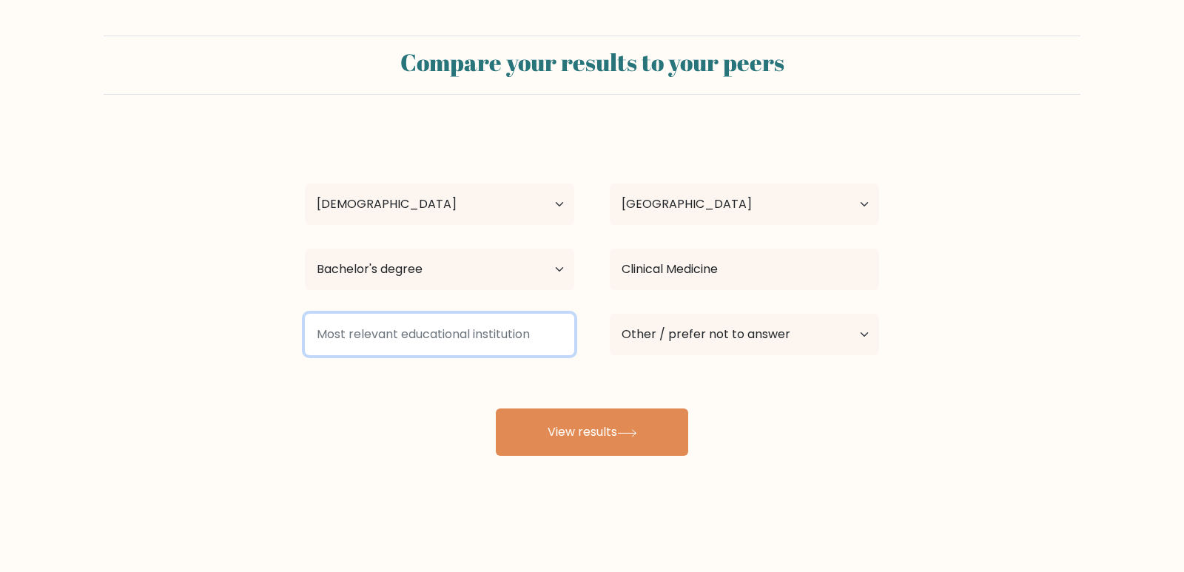
type input "n"
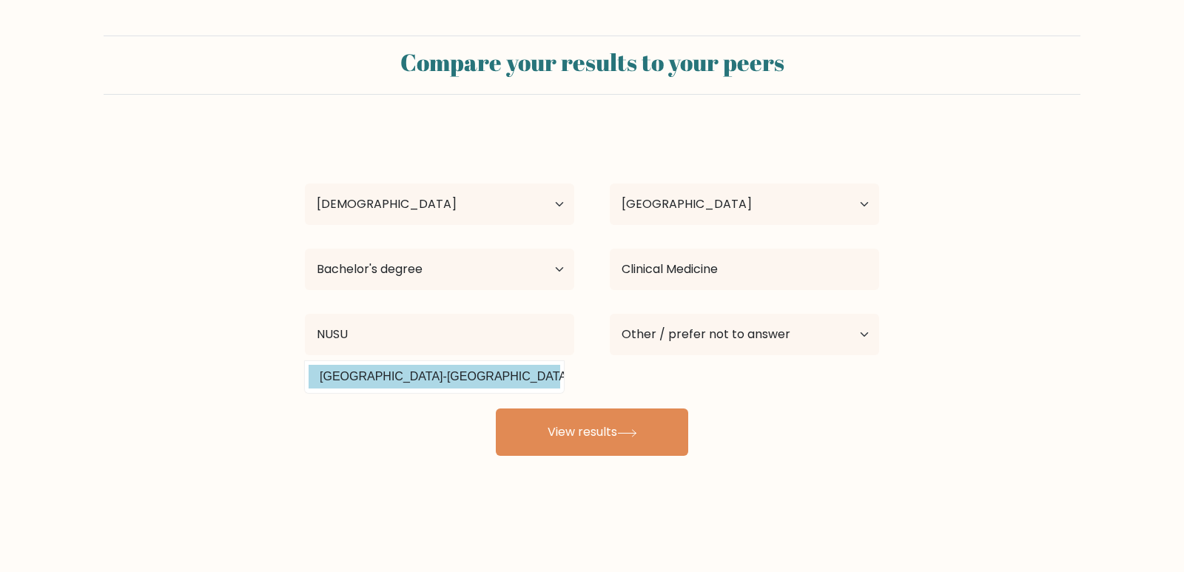
click at [437, 374] on option "National University-Sudan (Sudan)" at bounding box center [434, 377] width 252 height 24
type input "National University-Sudan"
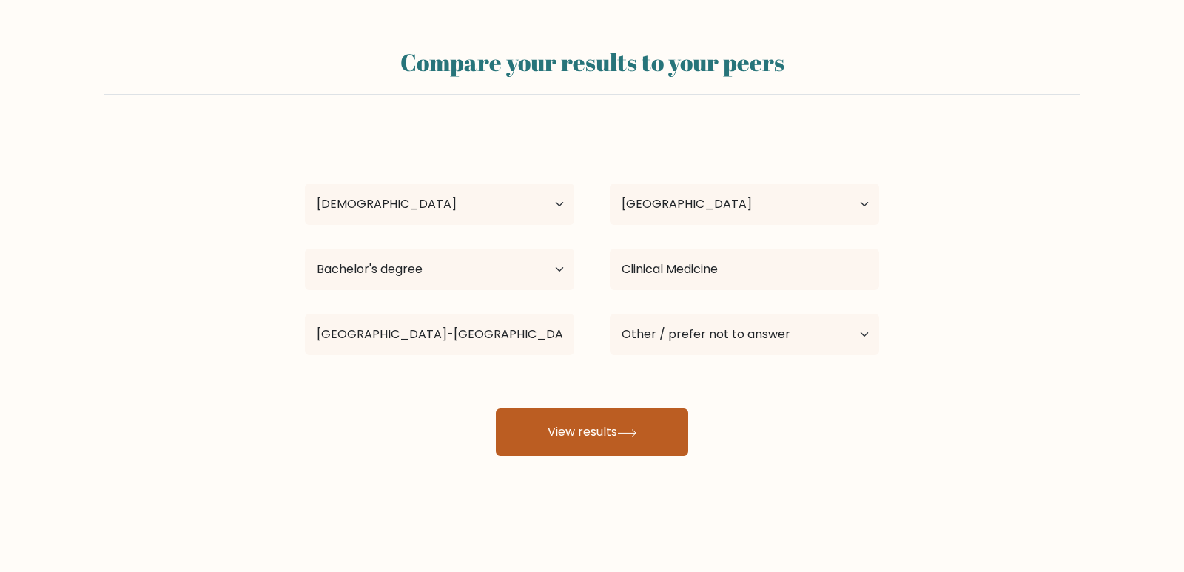
click at [652, 434] on button "View results" at bounding box center [592, 431] width 192 height 47
